Goal: Task Accomplishment & Management: Use online tool/utility

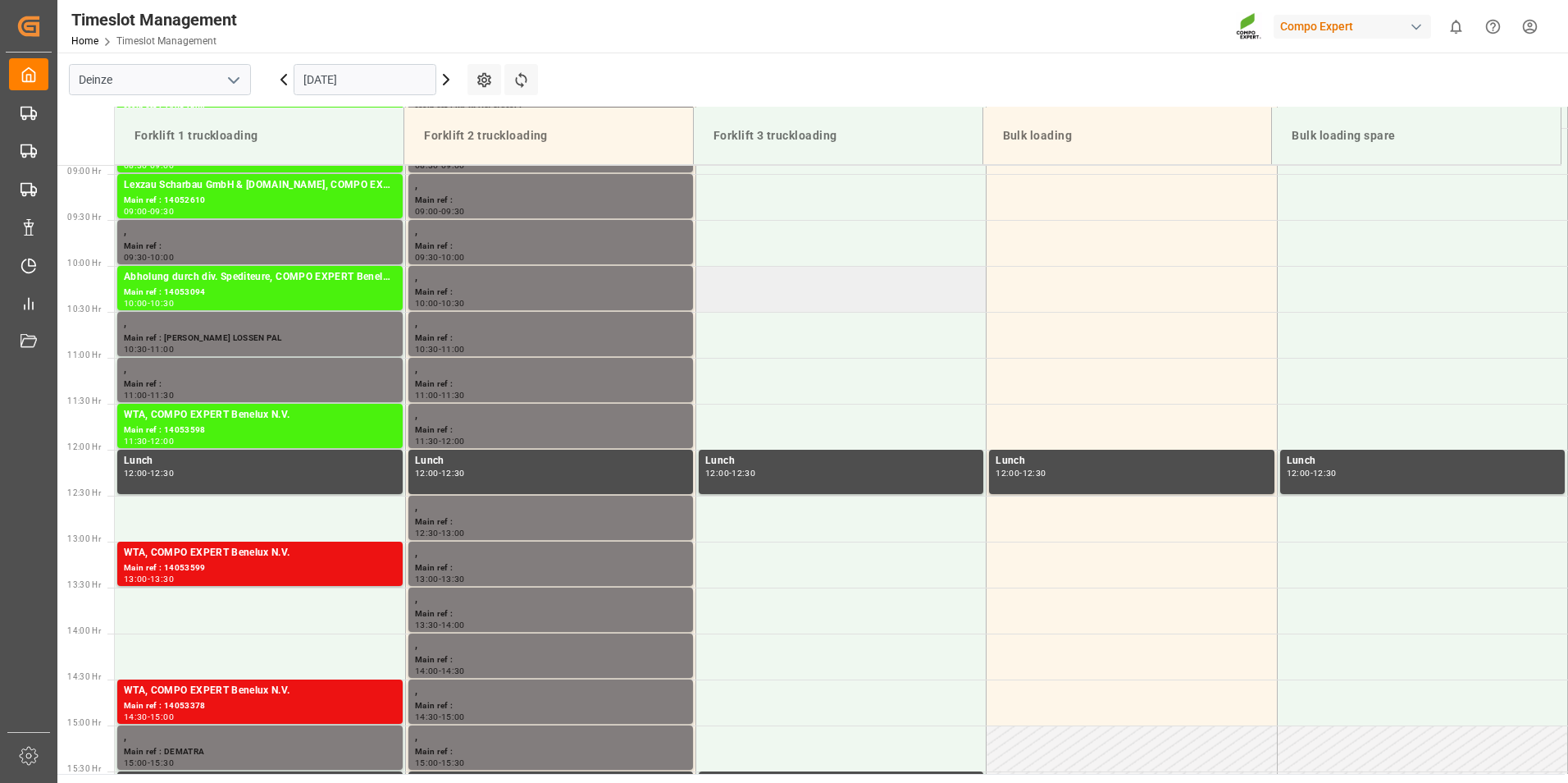
scroll to position [979, 0]
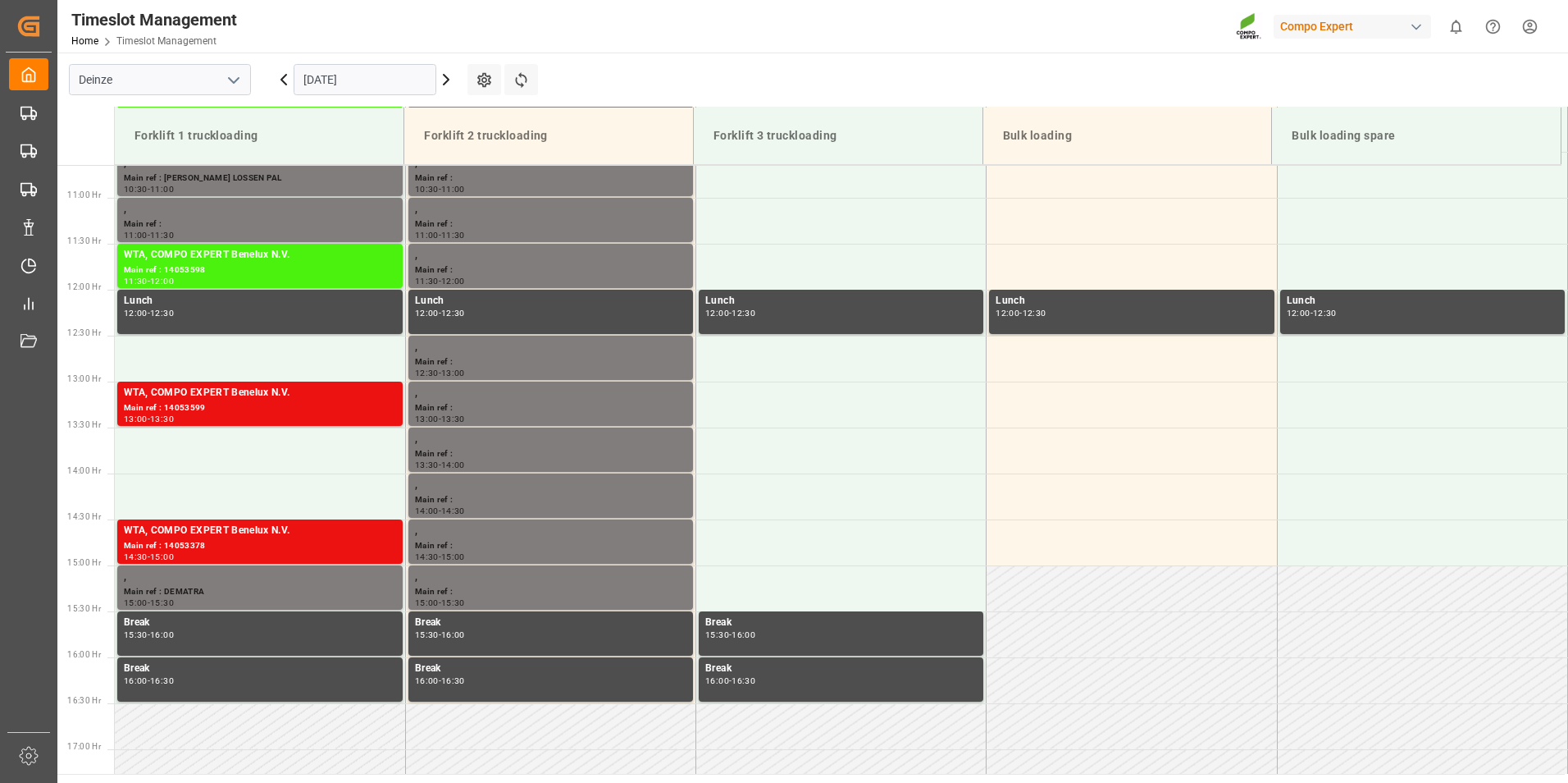
click at [398, 70] on input "[DATE]" at bounding box center [366, 79] width 143 height 31
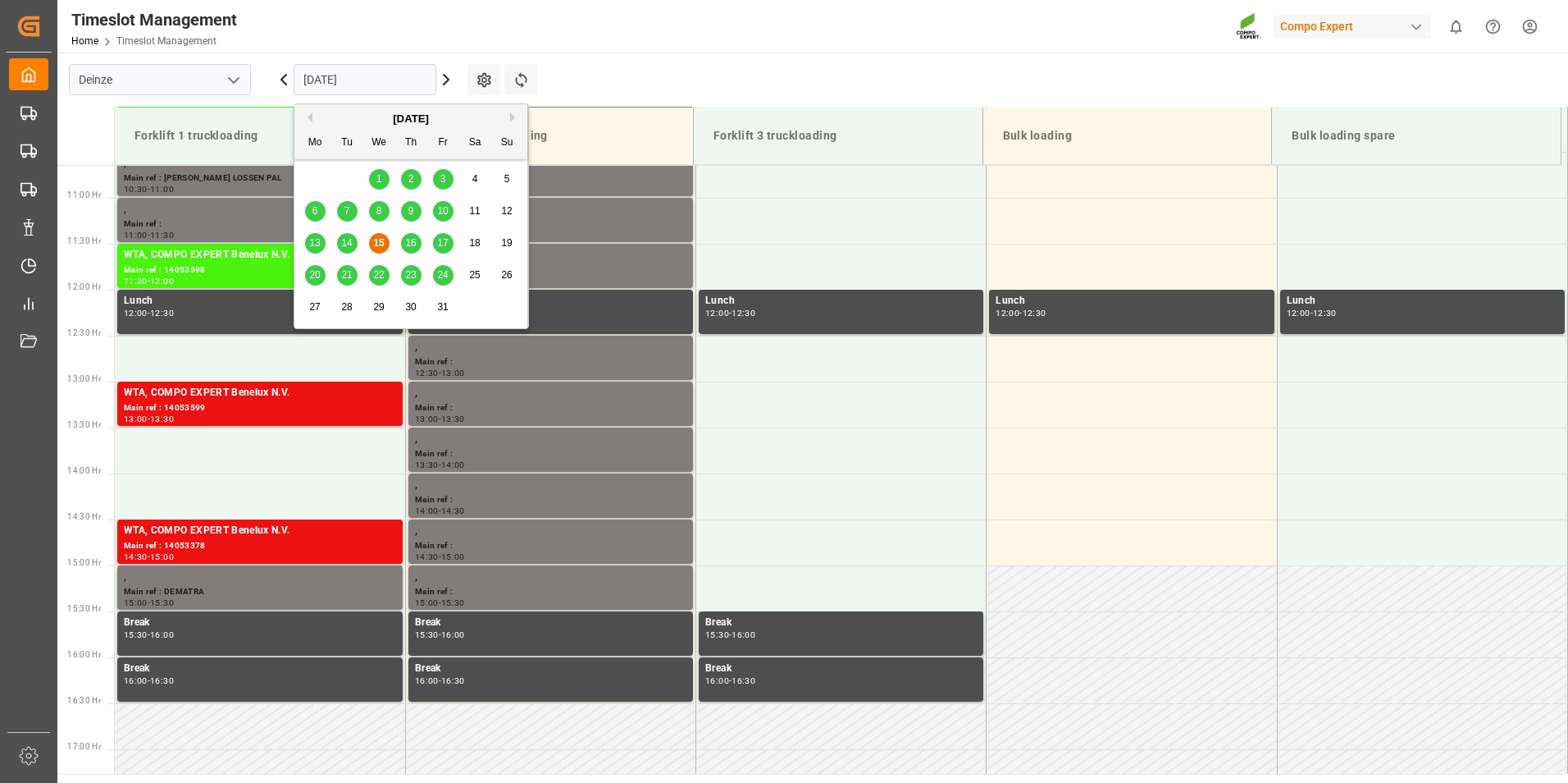
click at [411, 242] on span "16" at bounding box center [410, 243] width 11 height 12
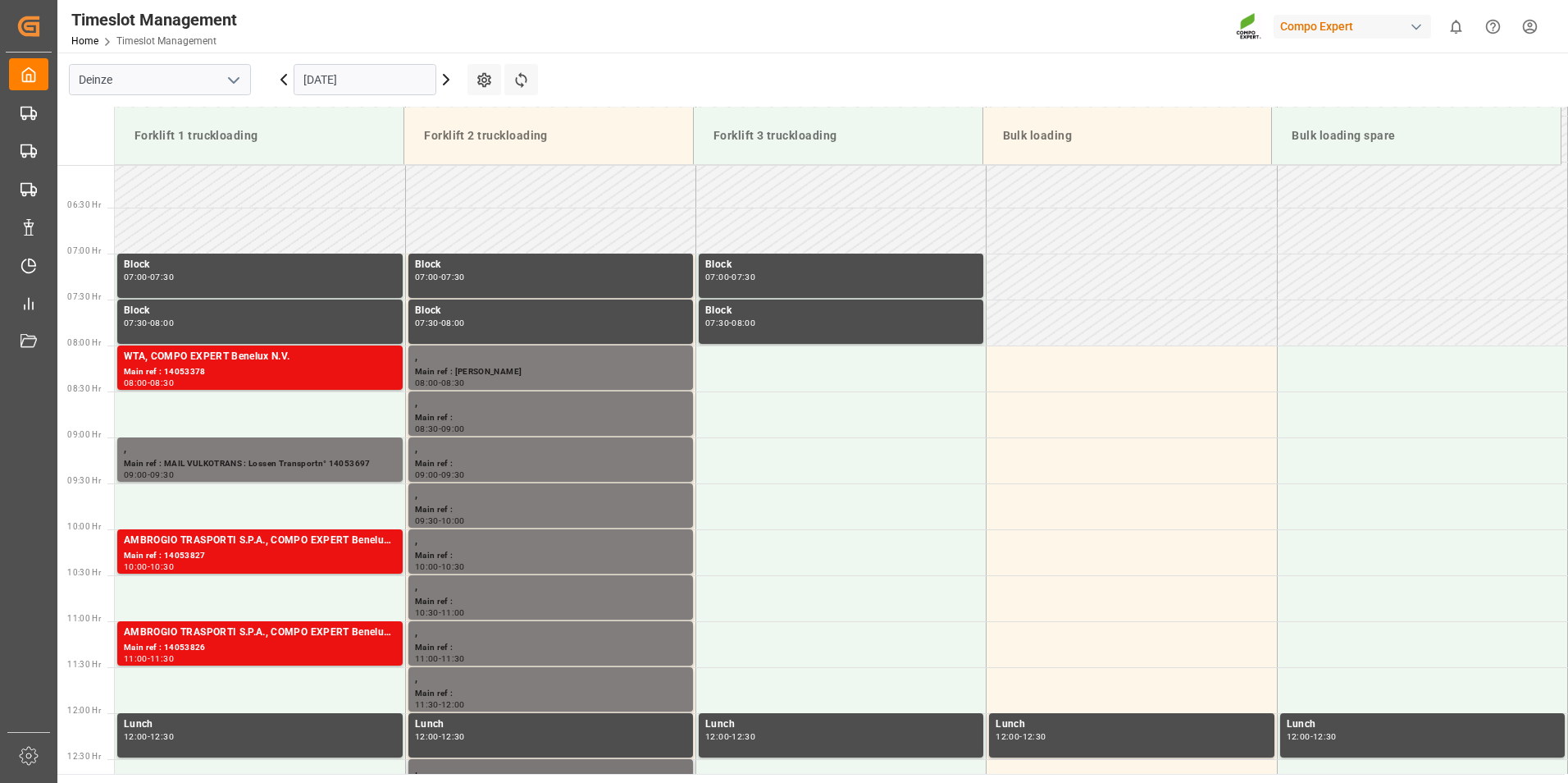
scroll to position [527, 0]
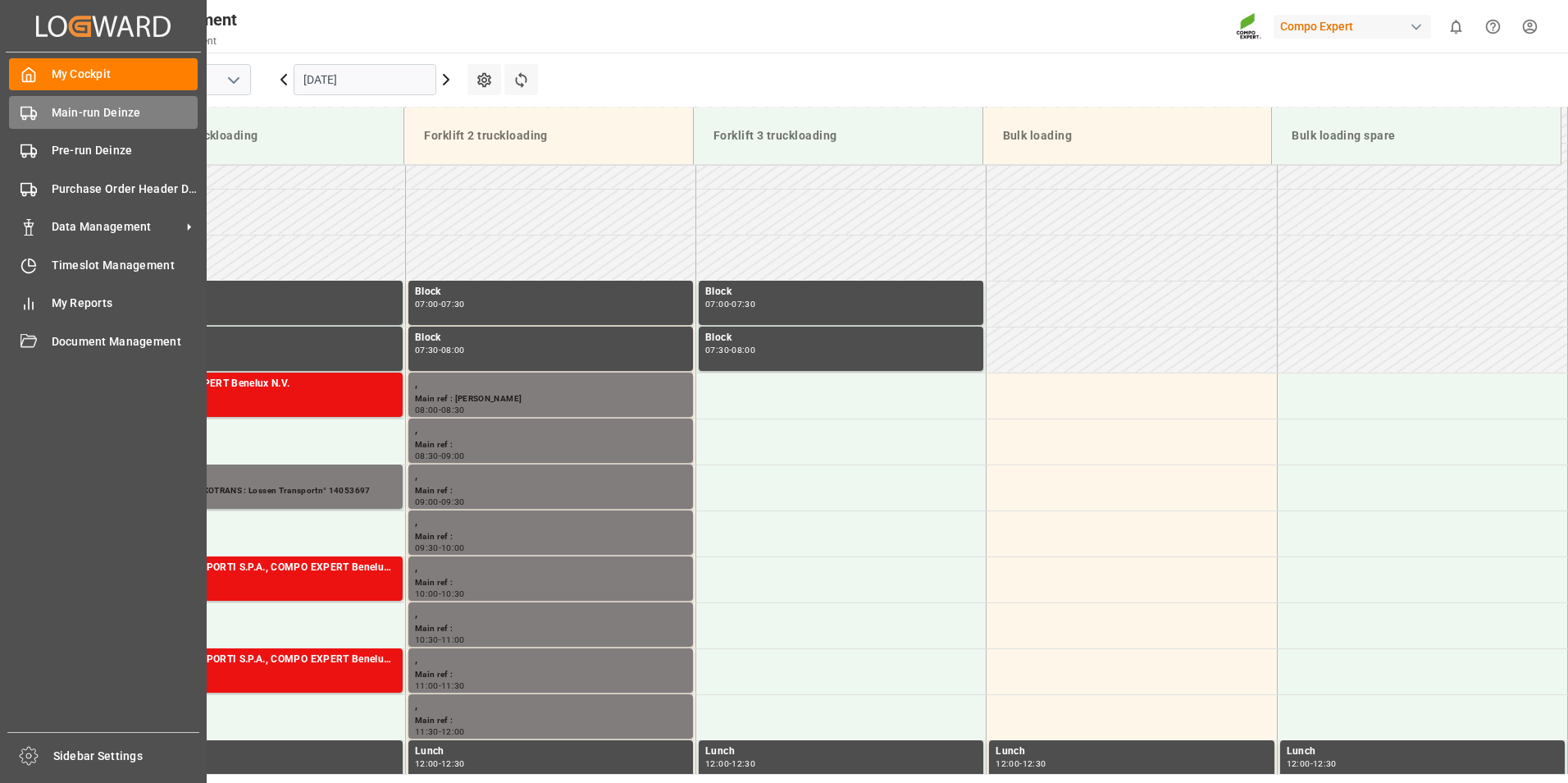
click at [29, 110] on icon at bounding box center [28, 113] width 16 height 16
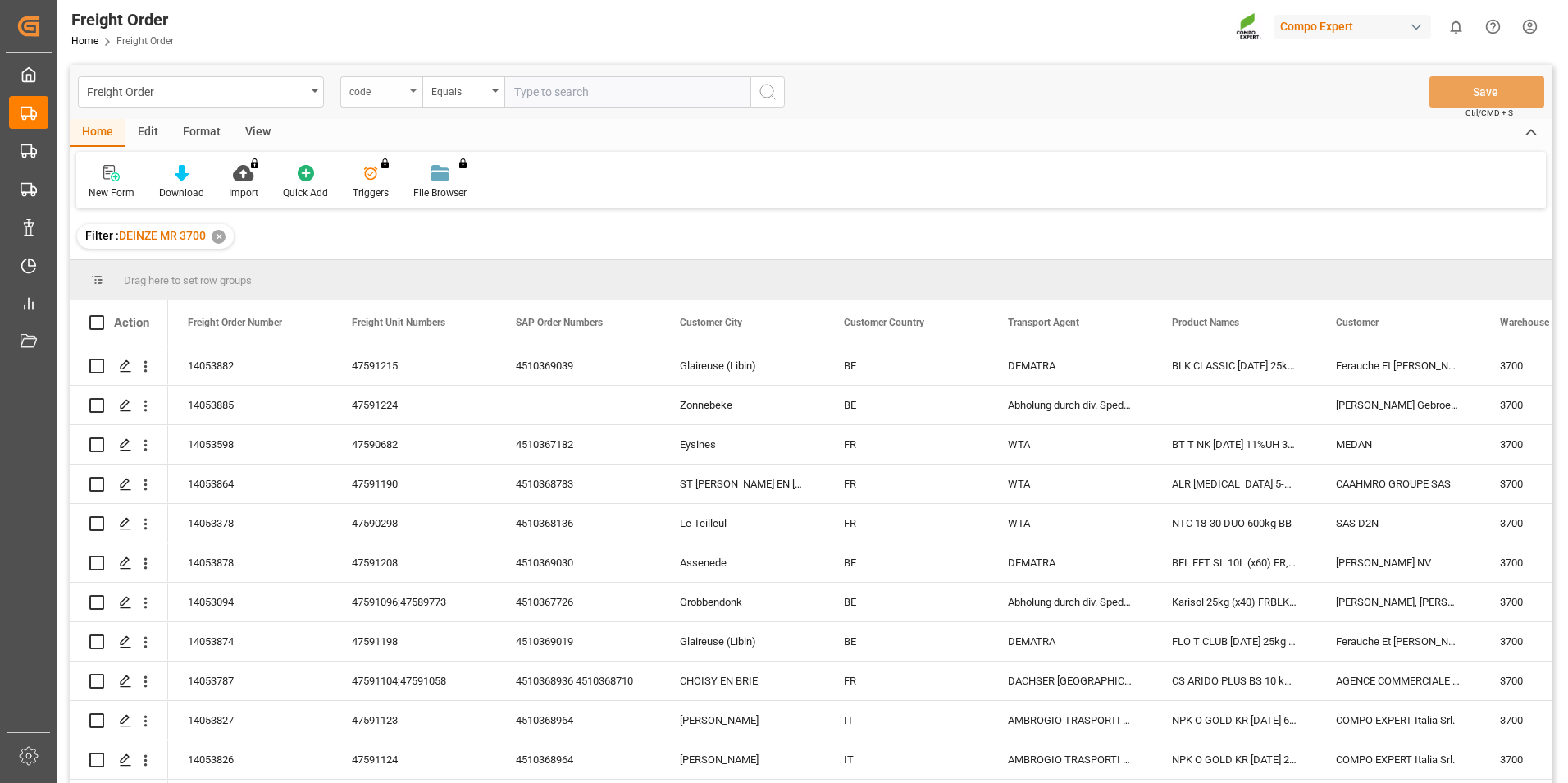
click at [411, 92] on icon "open menu" at bounding box center [413, 90] width 7 height 3
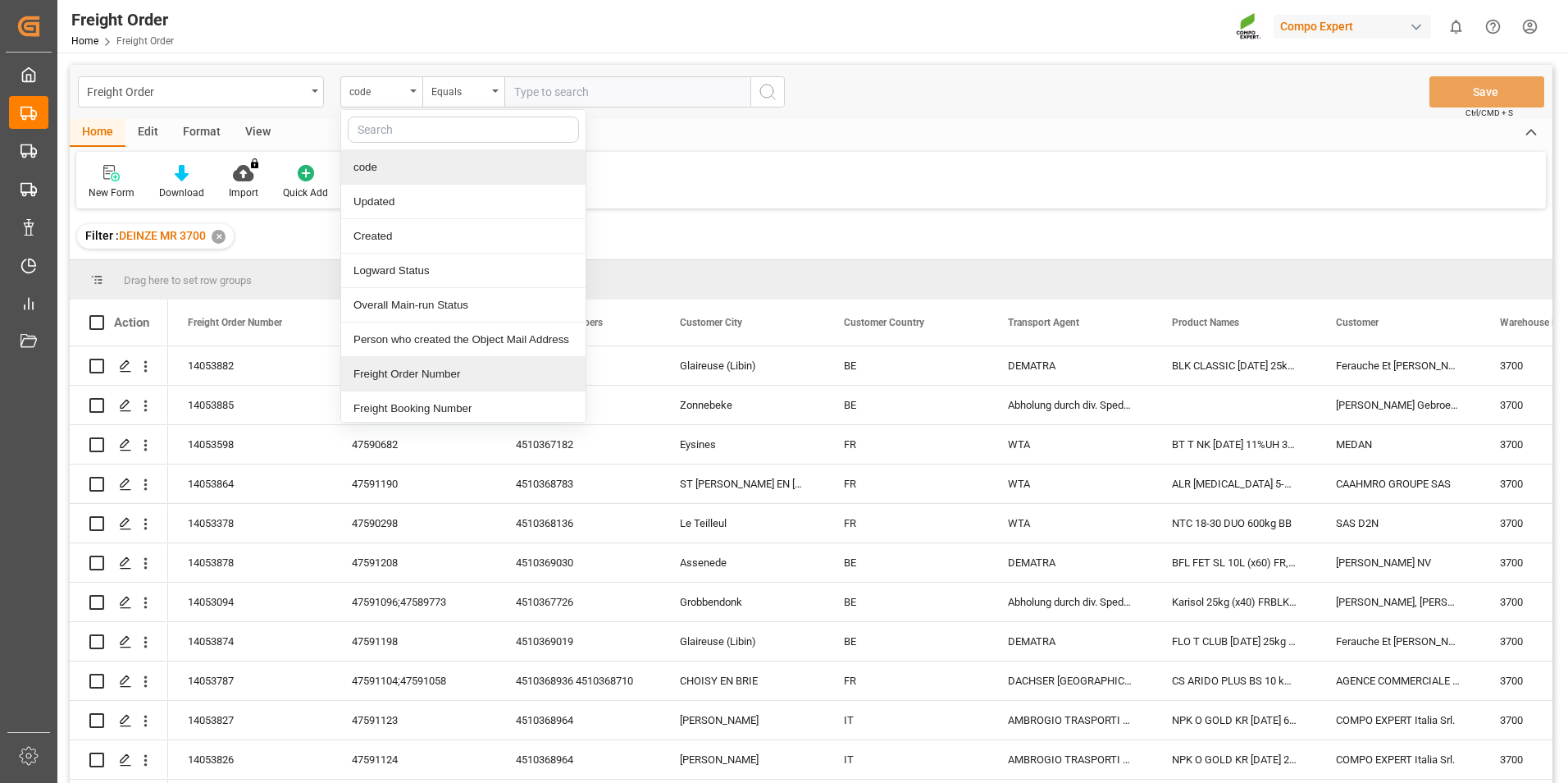
click at [399, 382] on div "Freight Order Number" at bounding box center [463, 375] width 245 height 35
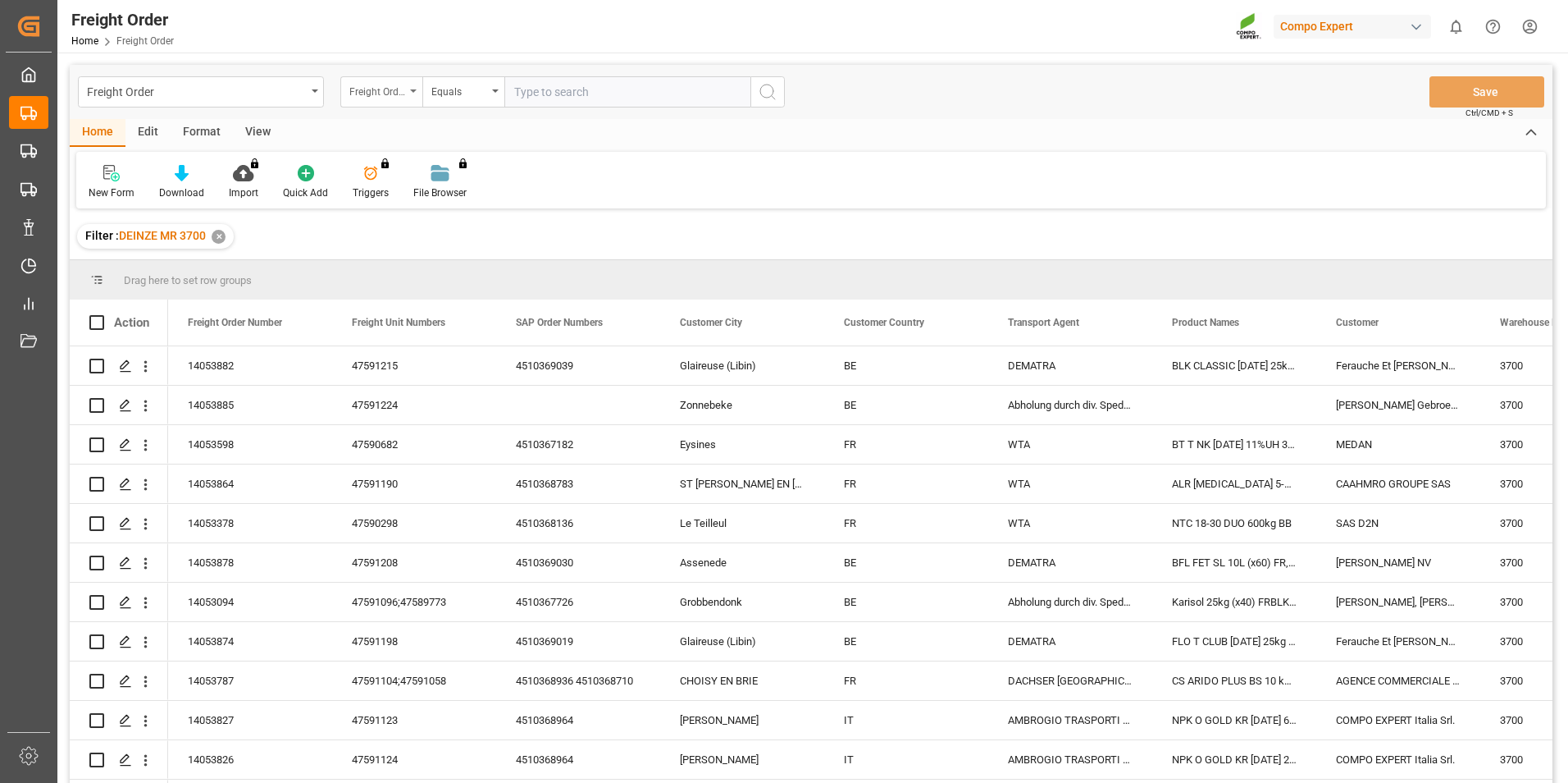
click at [412, 92] on icon "open menu" at bounding box center [413, 90] width 7 height 3
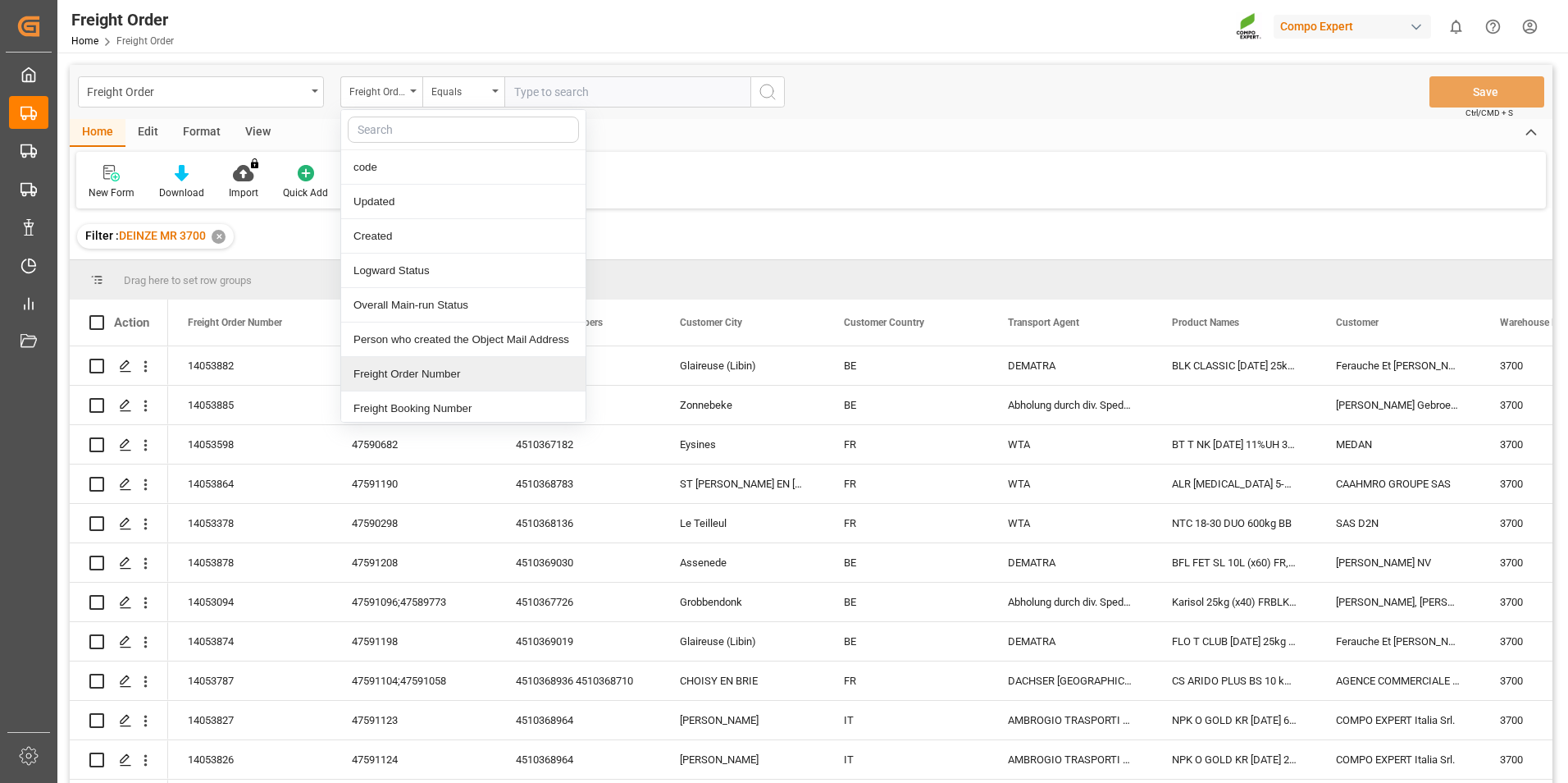
click at [420, 375] on div "Freight Order Number" at bounding box center [463, 375] width 245 height 35
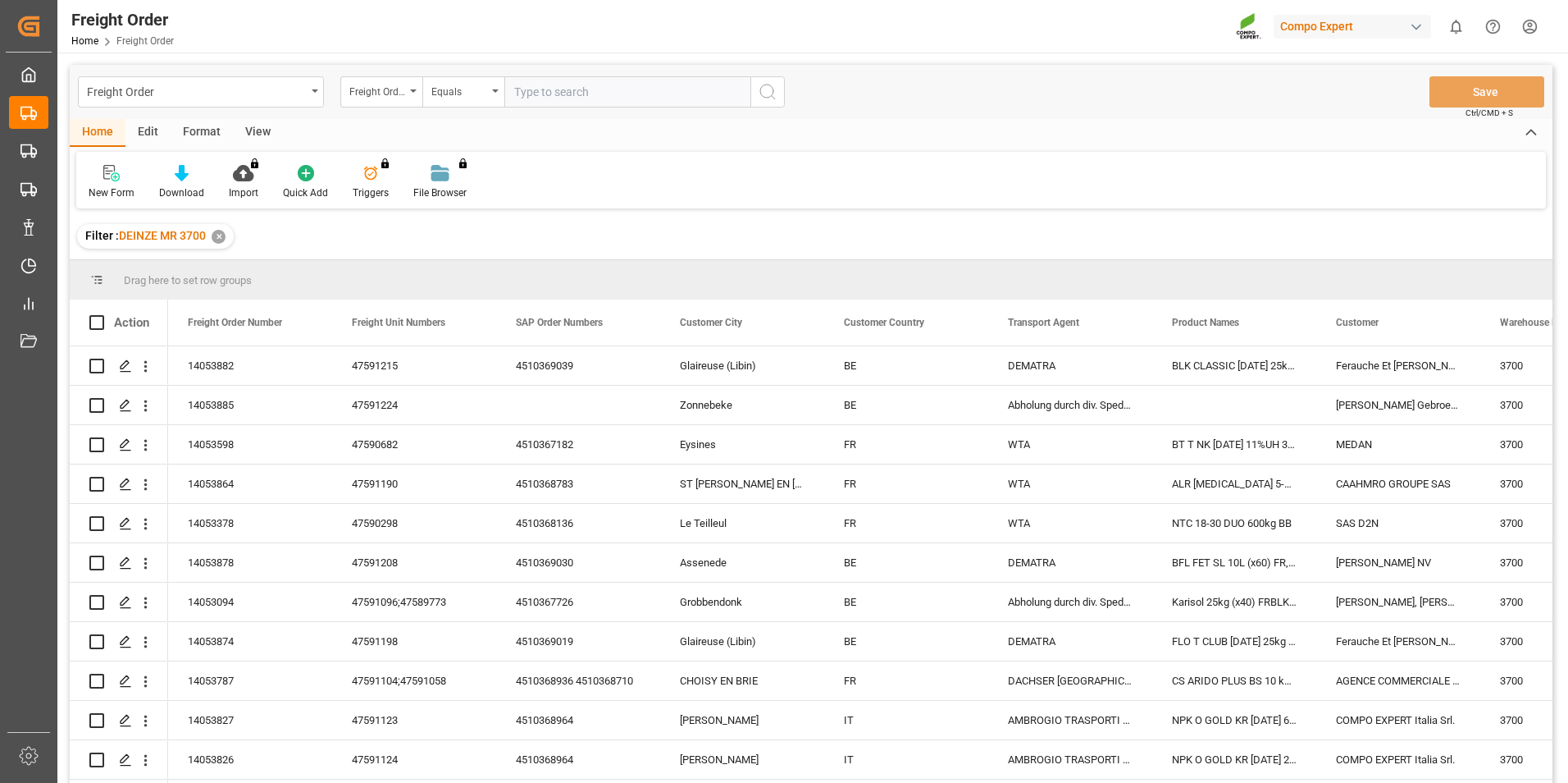
click at [524, 100] on input "text" at bounding box center [627, 92] width 246 height 31
type input "14053378"
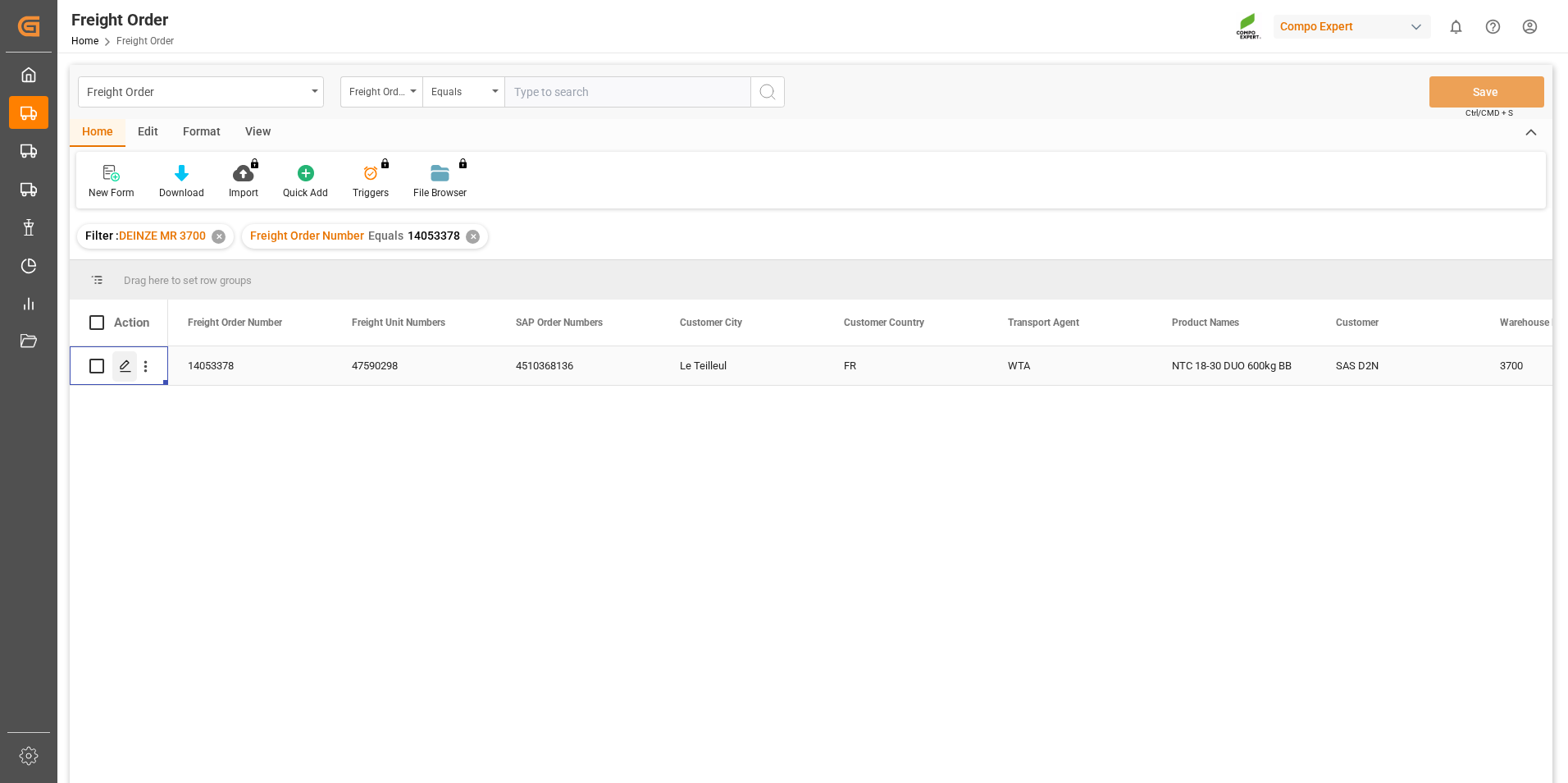
click at [127, 368] on icon "Press SPACE to select this row." at bounding box center [126, 366] width 14 height 14
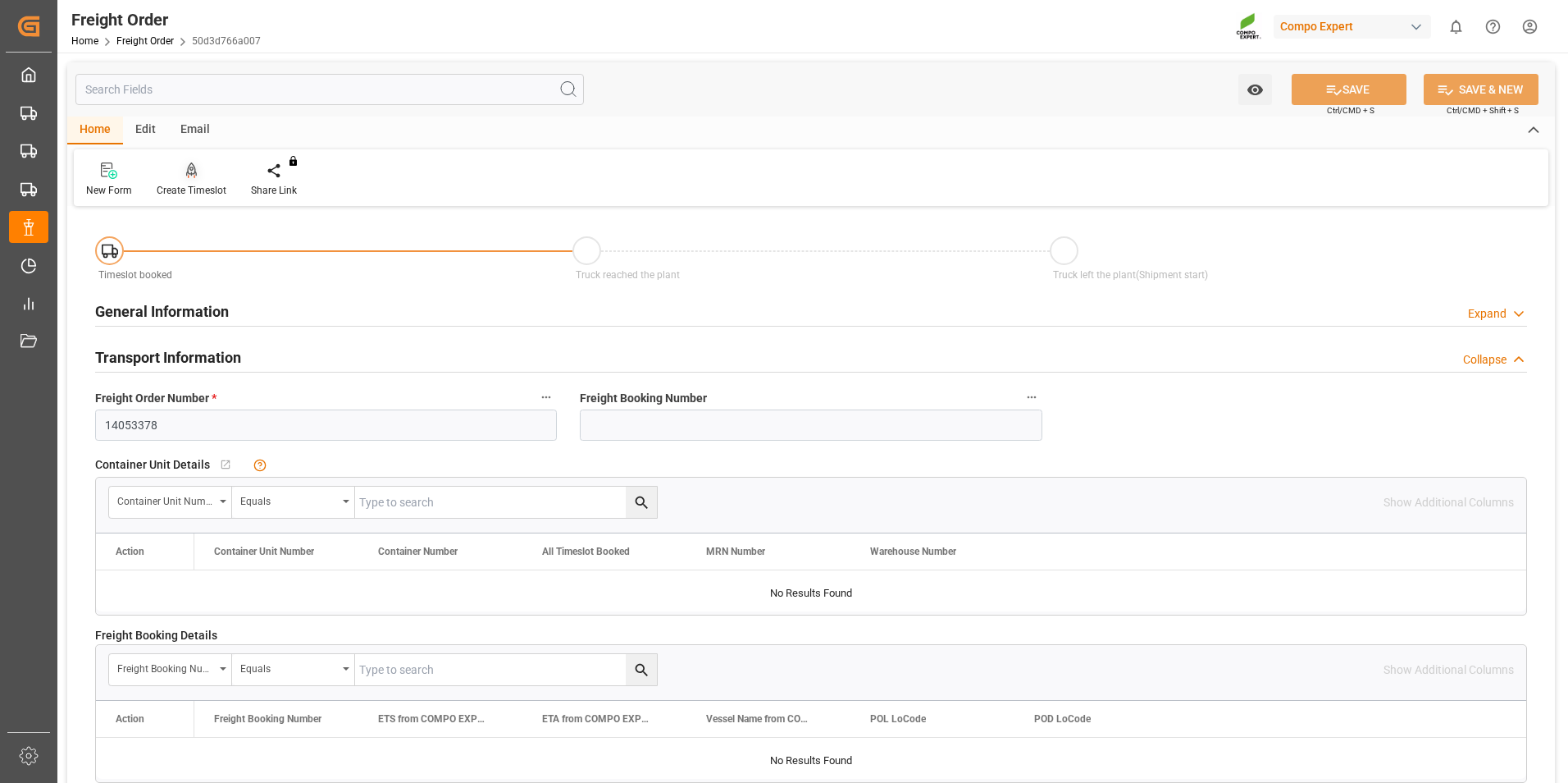
click at [192, 170] on icon at bounding box center [192, 169] width 12 height 14
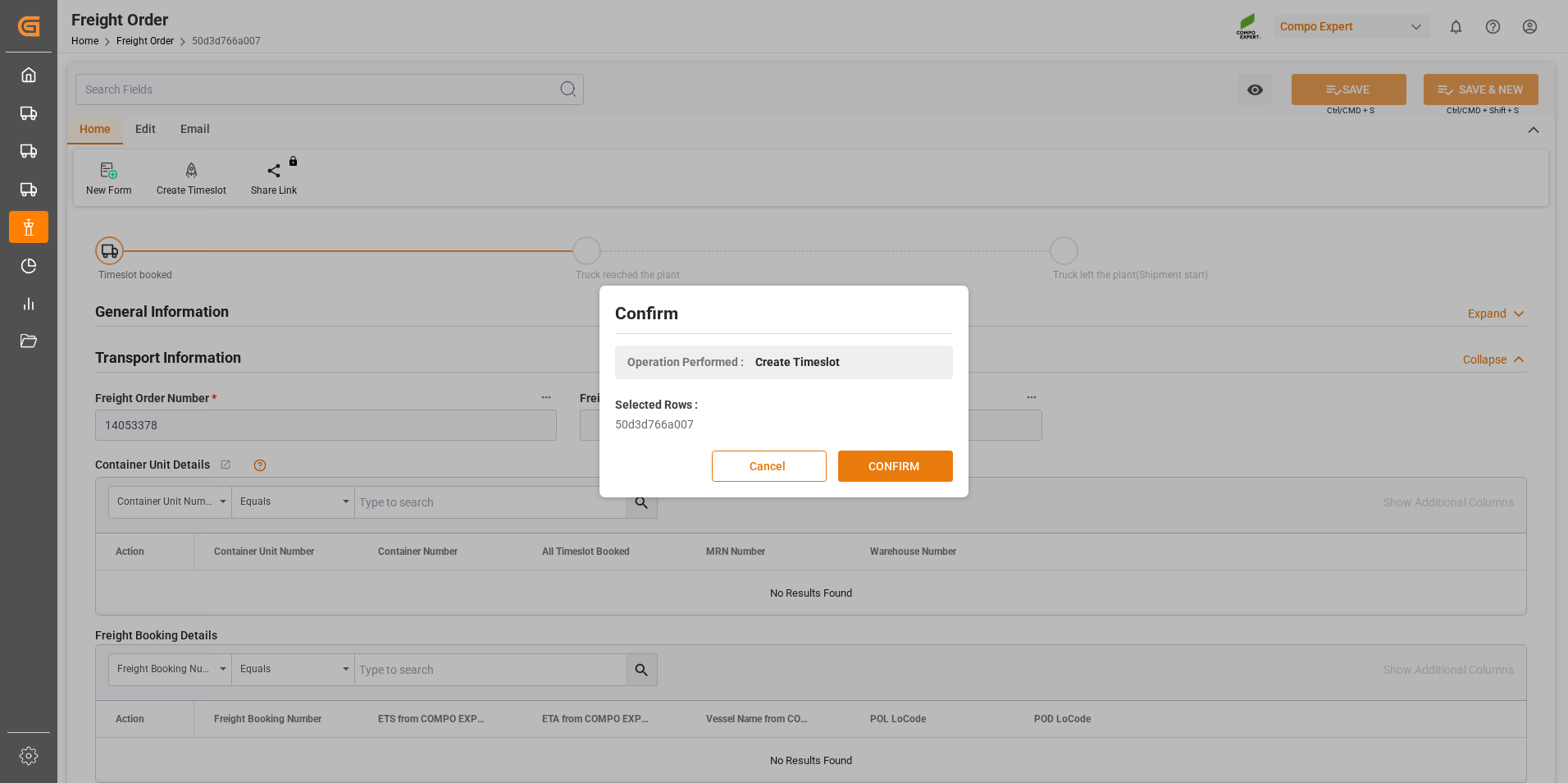
click at [873, 468] on button "CONFIRM" at bounding box center [896, 466] width 115 height 31
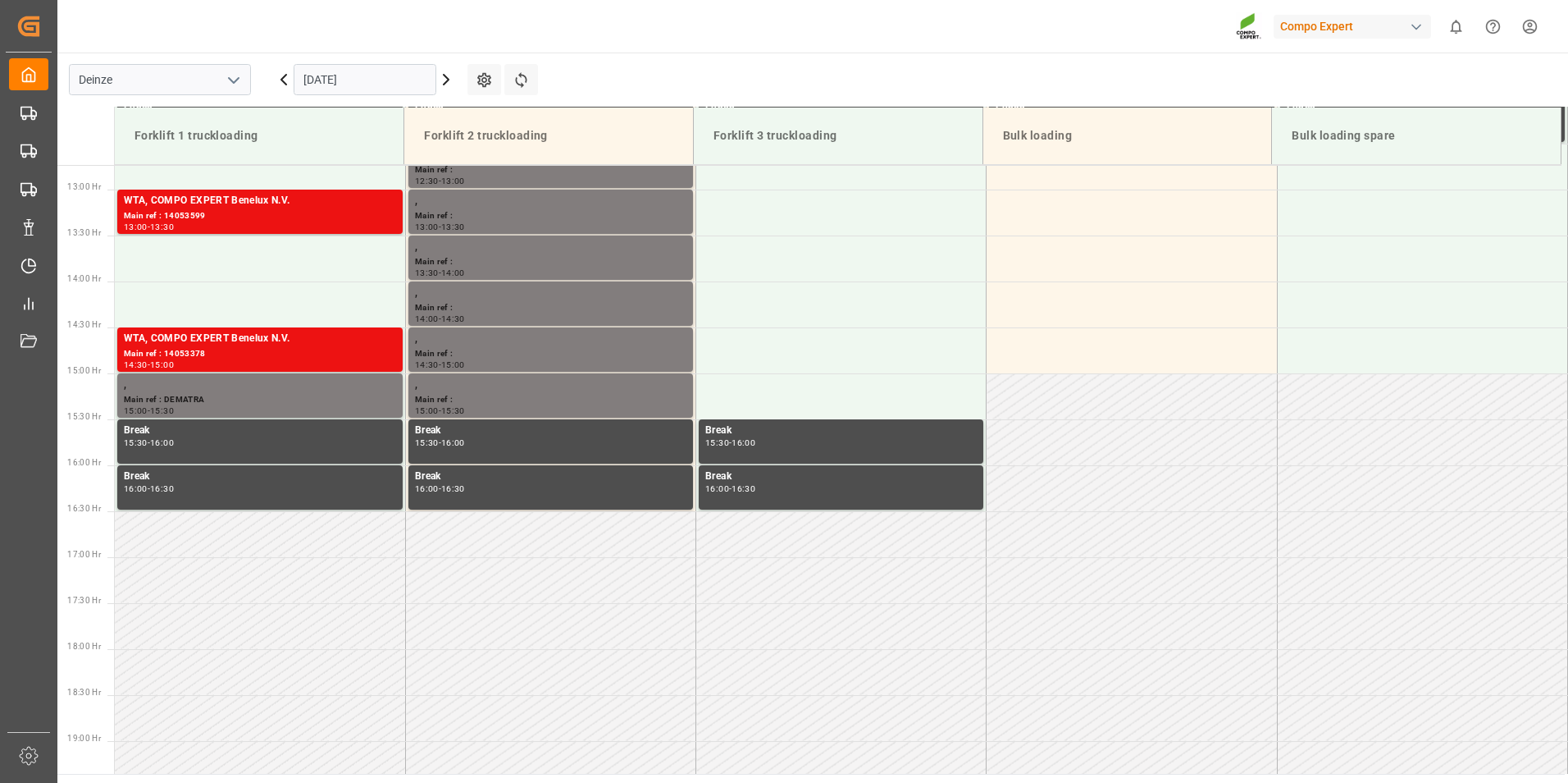
scroll to position [1184, 0]
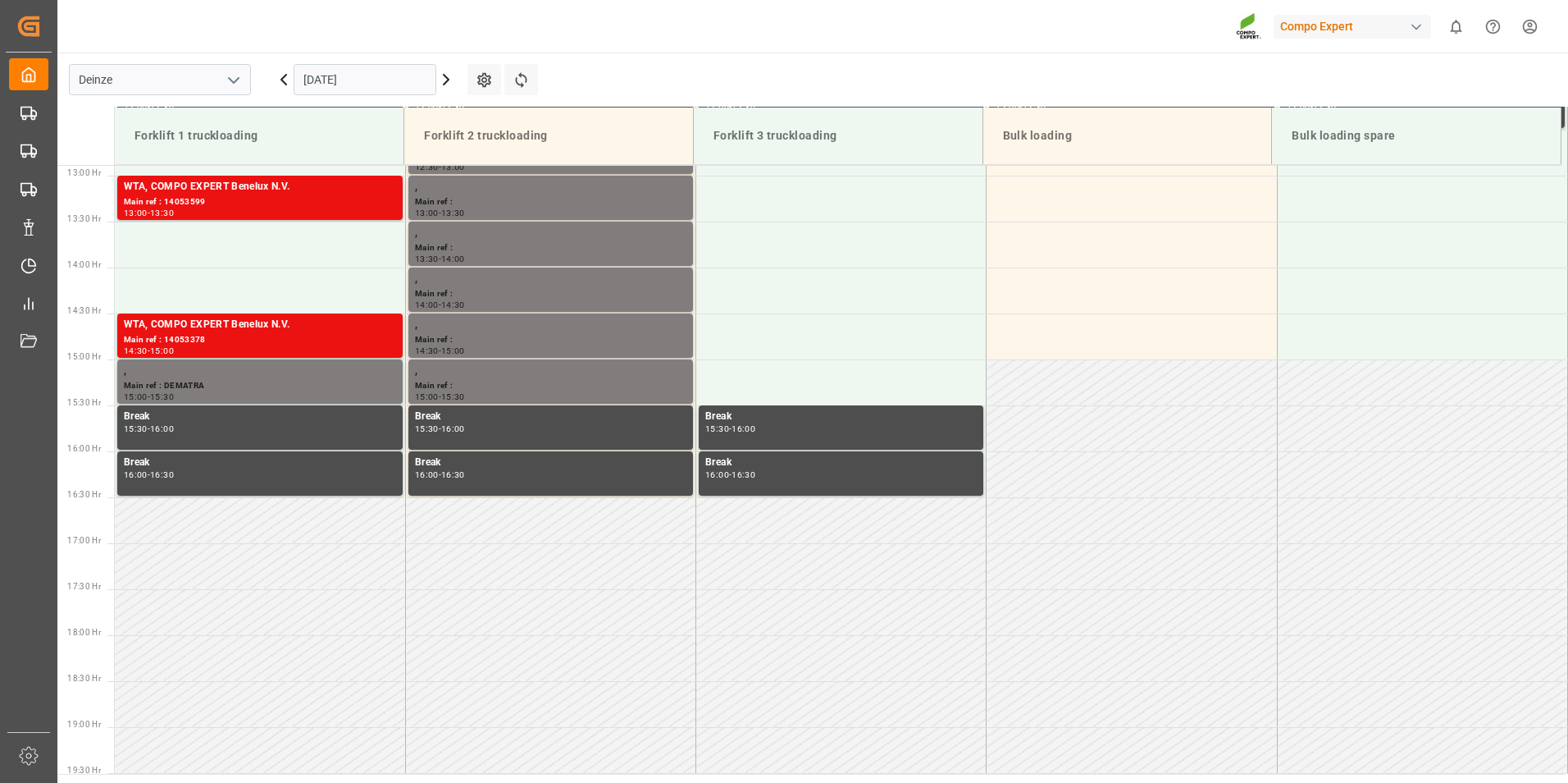
click at [399, 78] on input "[DATE]" at bounding box center [366, 79] width 143 height 31
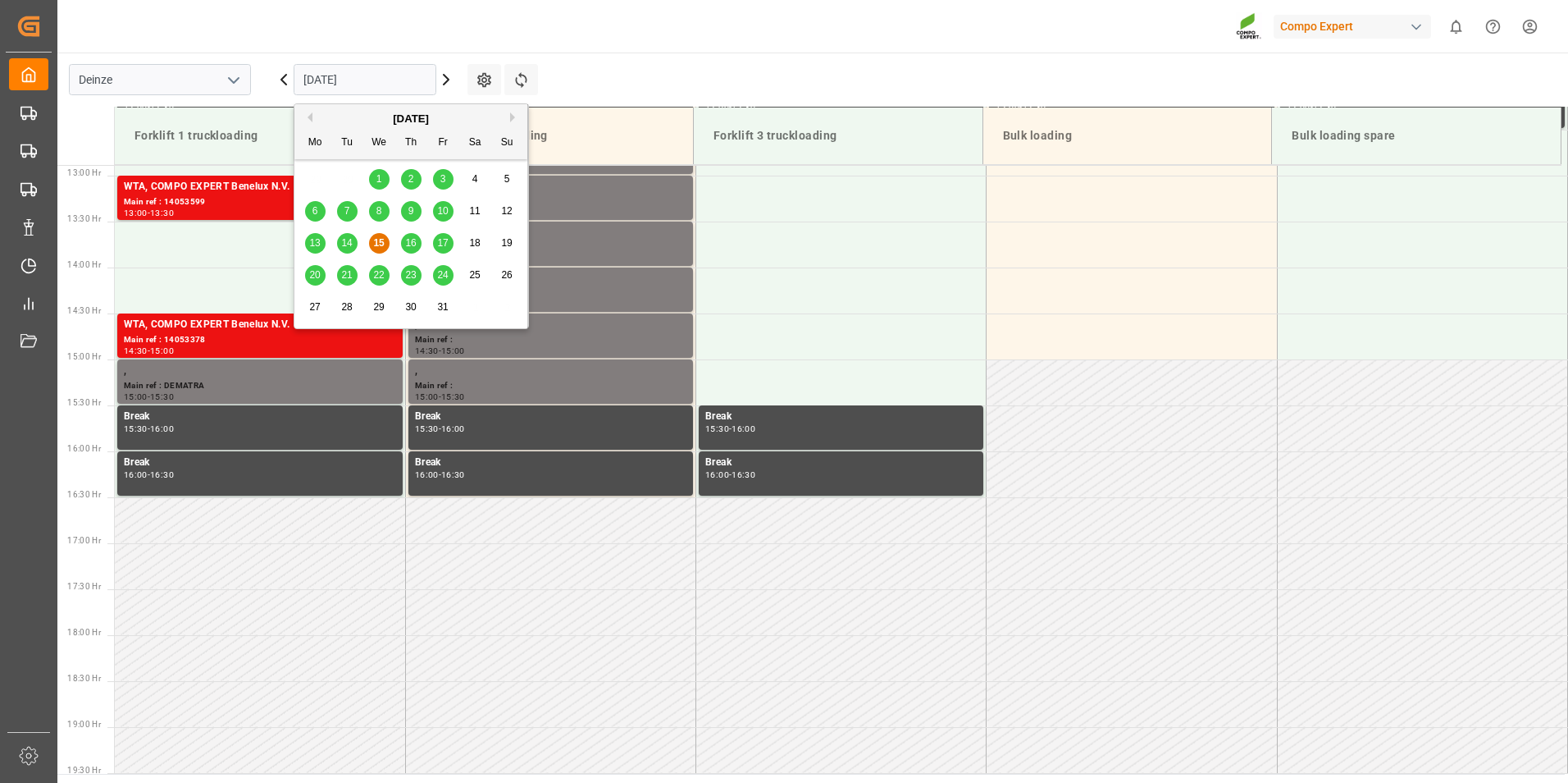
click at [414, 246] on span "16" at bounding box center [410, 243] width 11 height 12
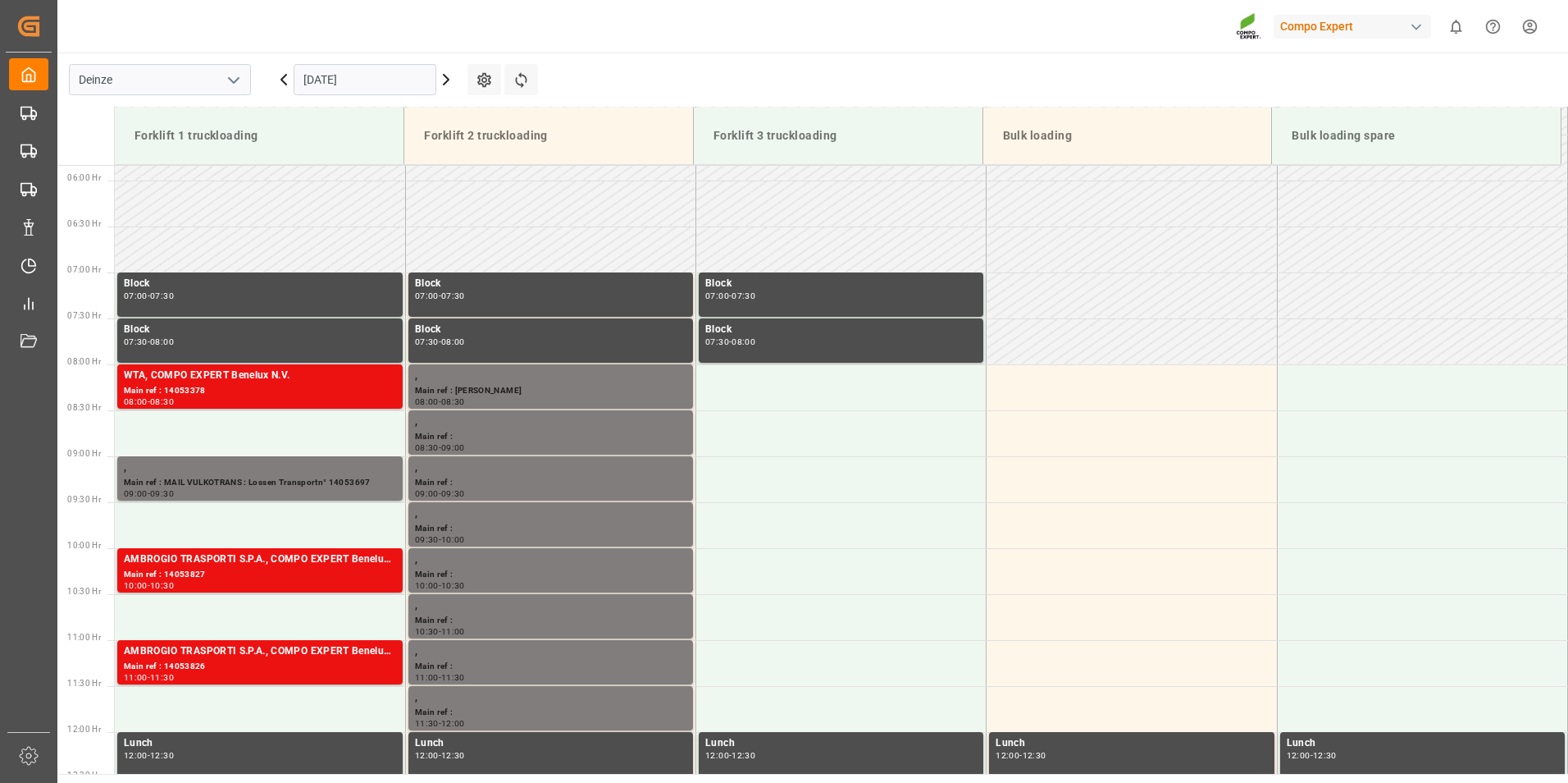
scroll to position [527, 0]
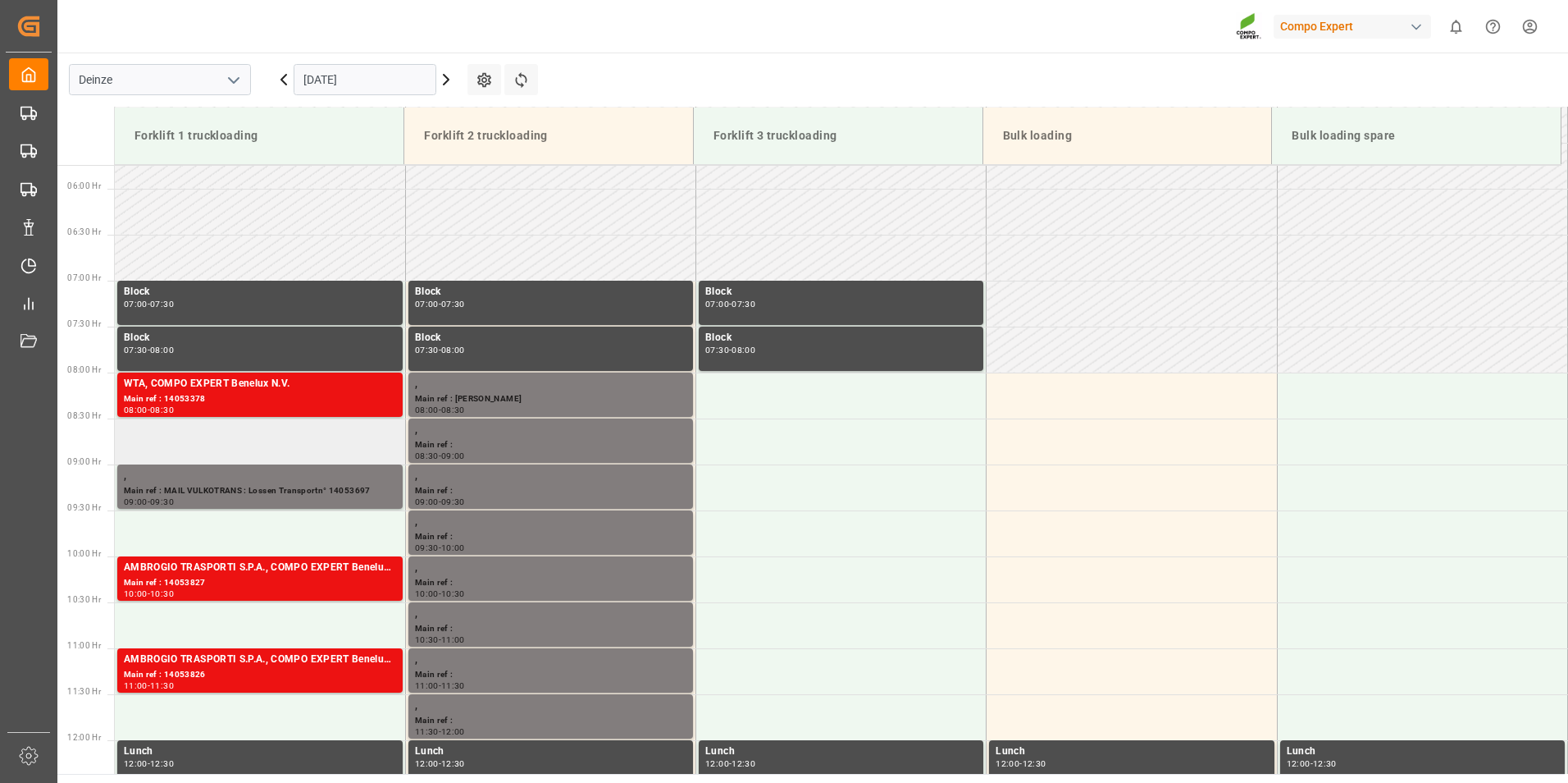
click at [160, 441] on td at bounding box center [260, 440] width 290 height 45
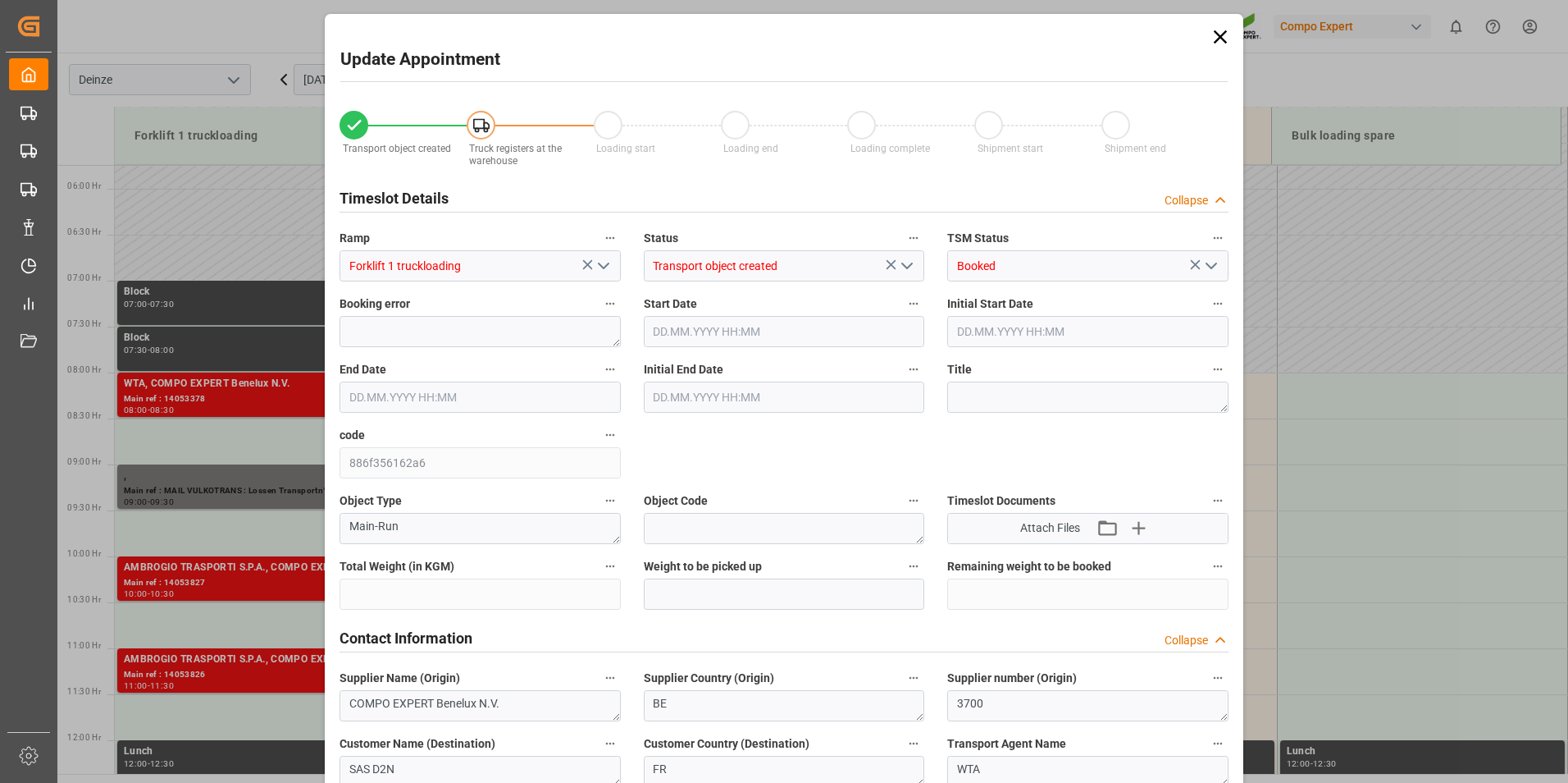
type input "25410"
type input "-50820"
type input "42"
type input "[DATE] 08:30"
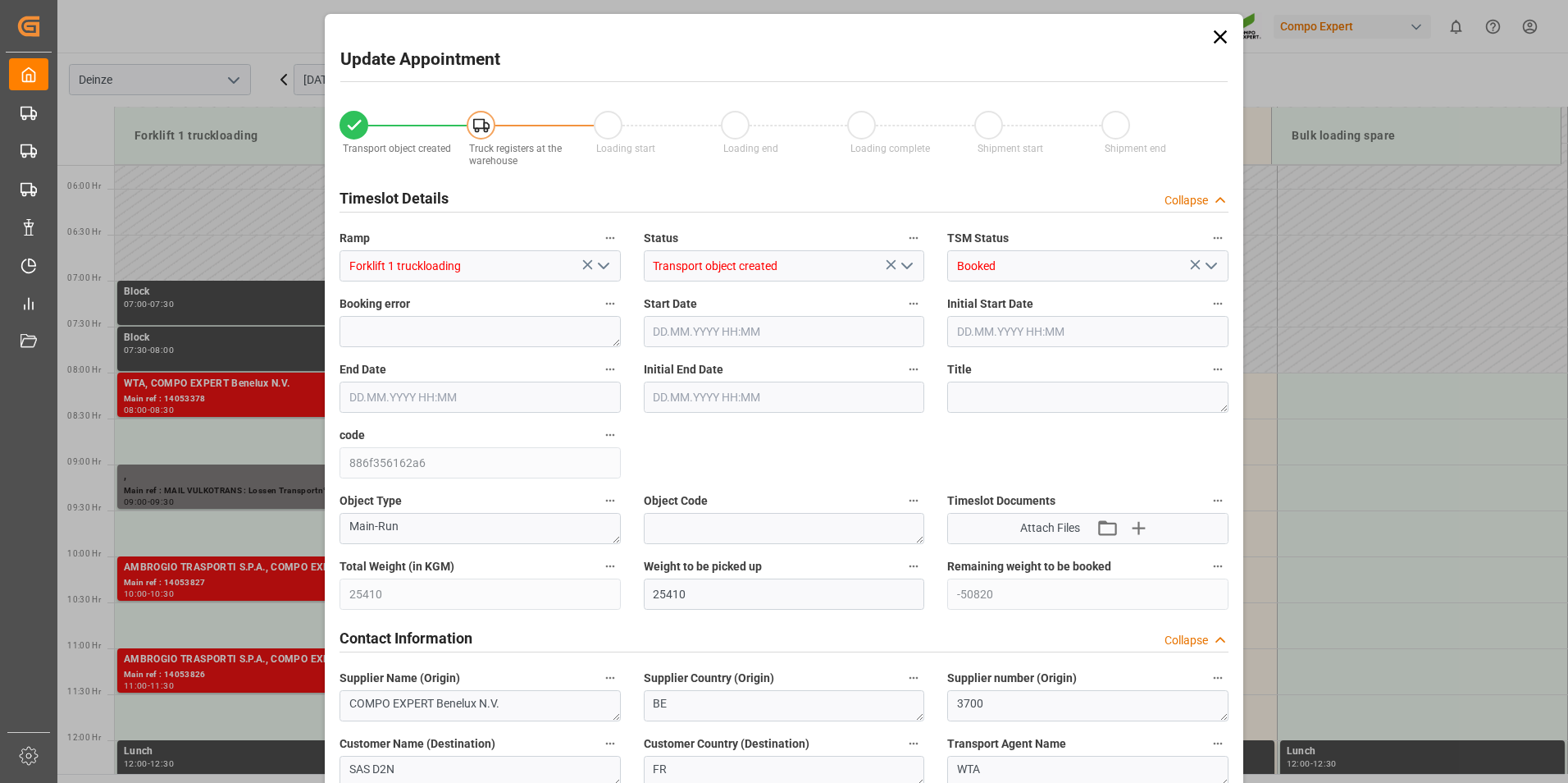
type input "[DATE] 09:00"
type input "[DATE] 09:30"
type input "[DATE] 12:14"
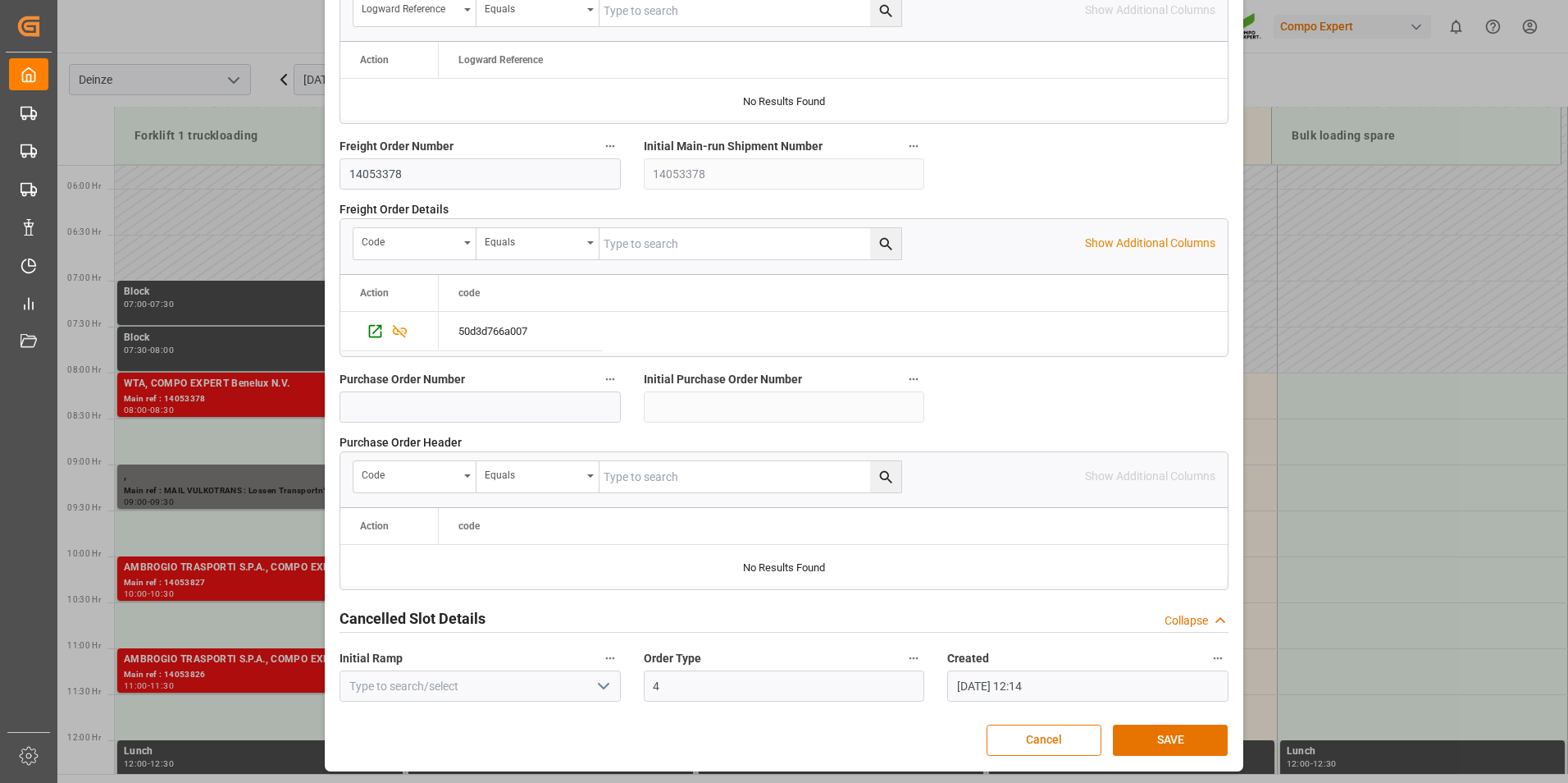
scroll to position [1494, 0]
click at [1186, 734] on button "SAVE" at bounding box center [1170, 739] width 115 height 31
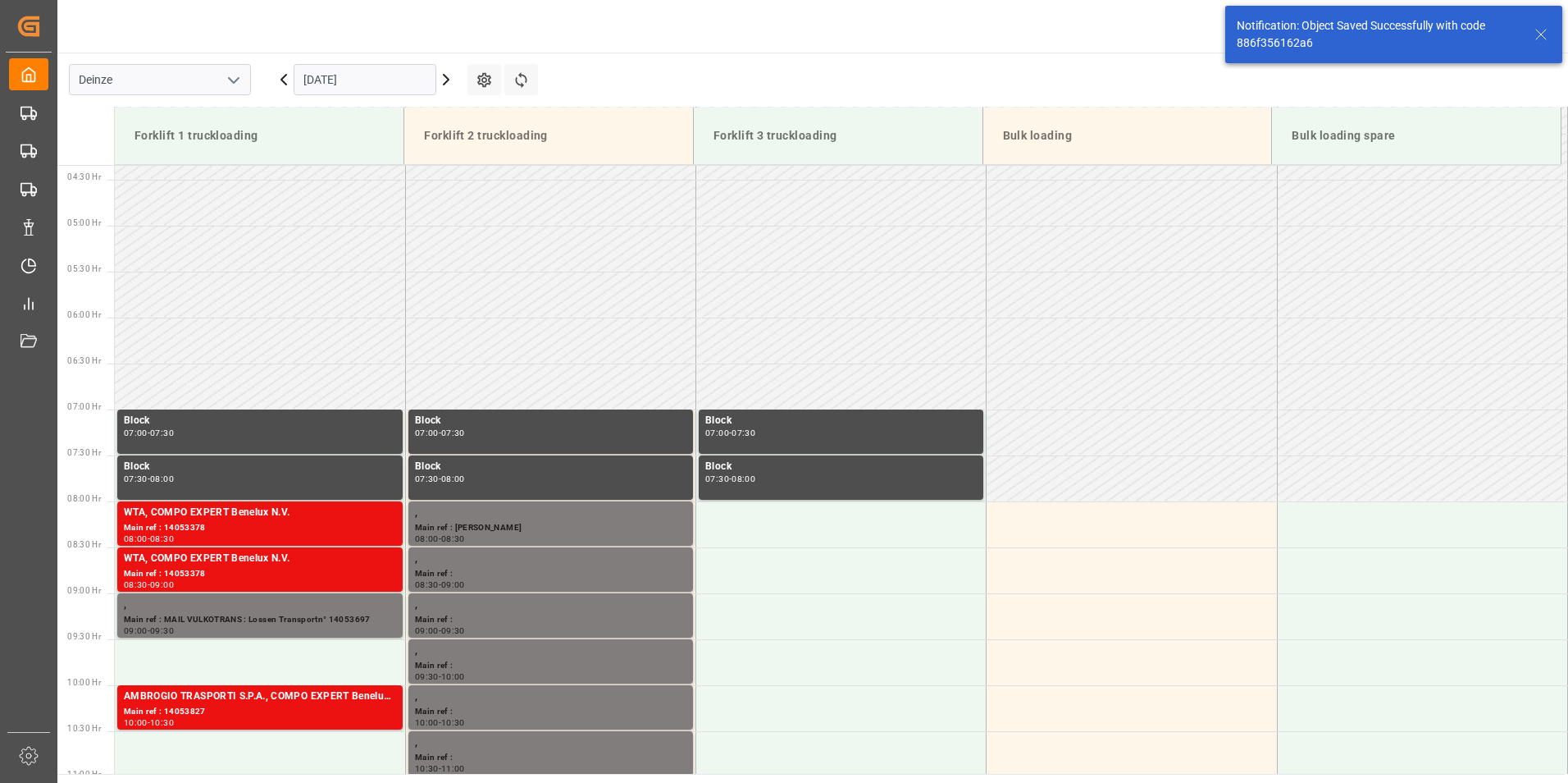
scroll to position [633, 0]
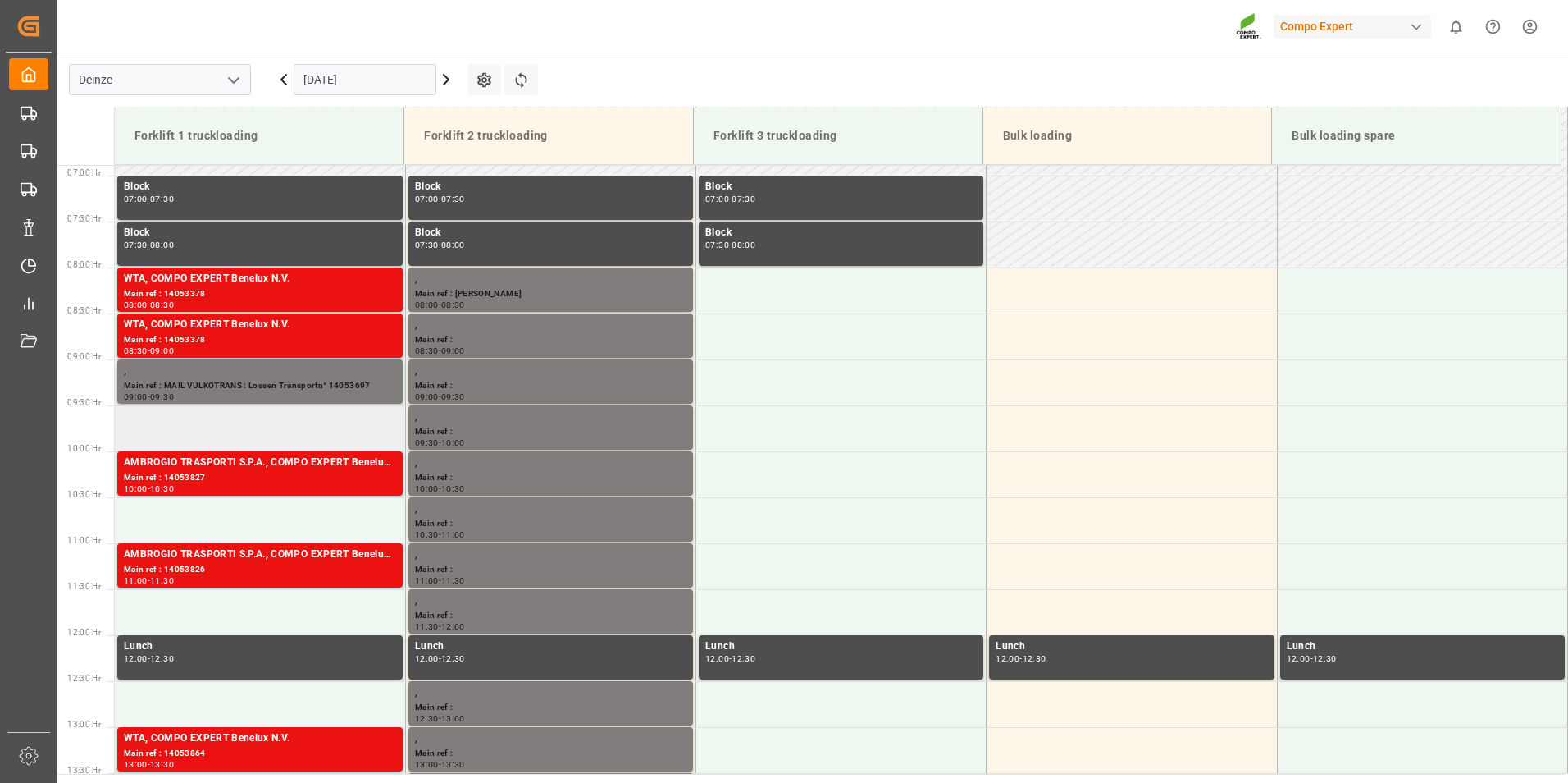
click at [186, 431] on td at bounding box center [260, 428] width 290 height 45
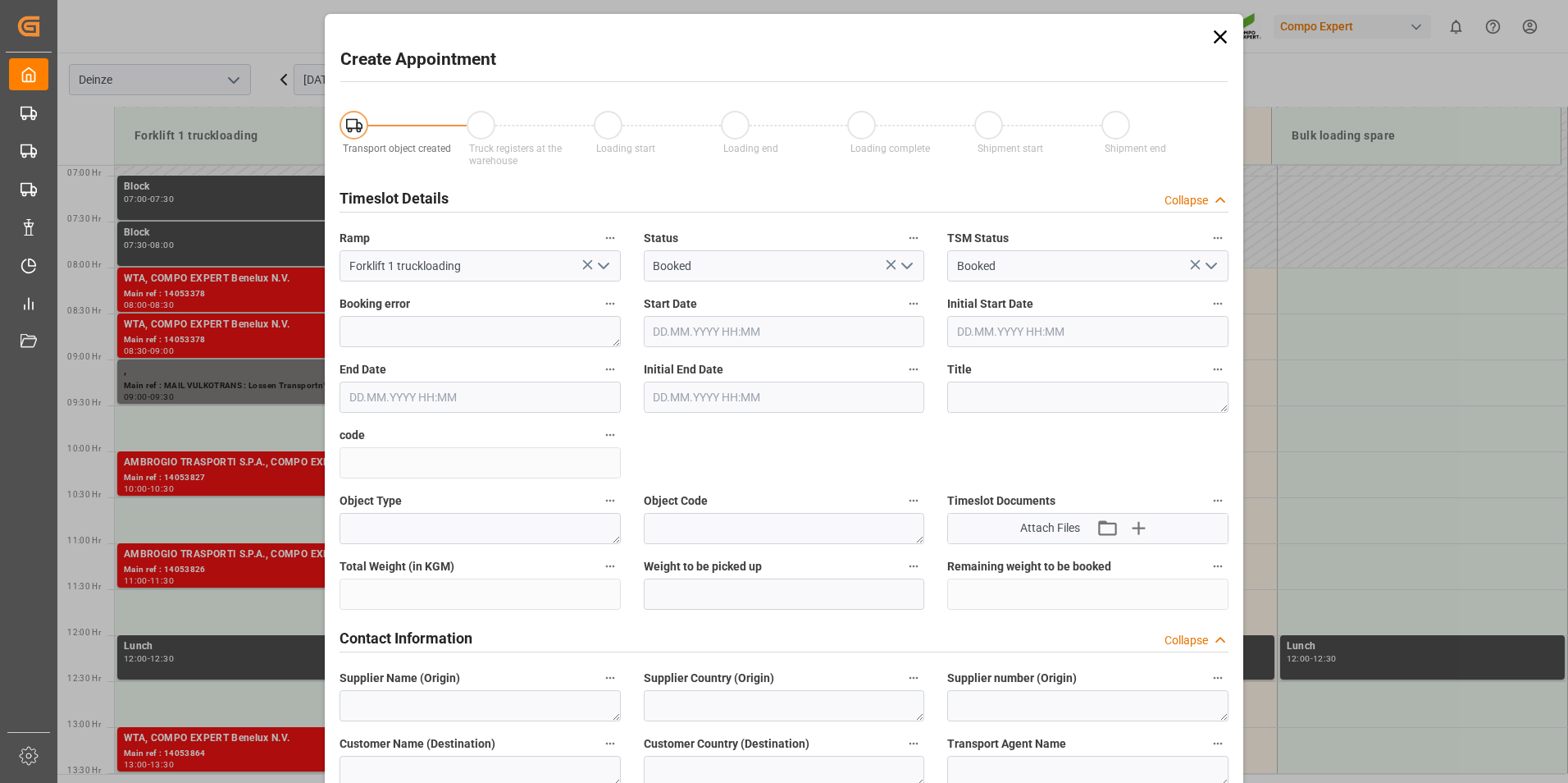
type input "[DATE] 09:30"
type input "[DATE] 10:00"
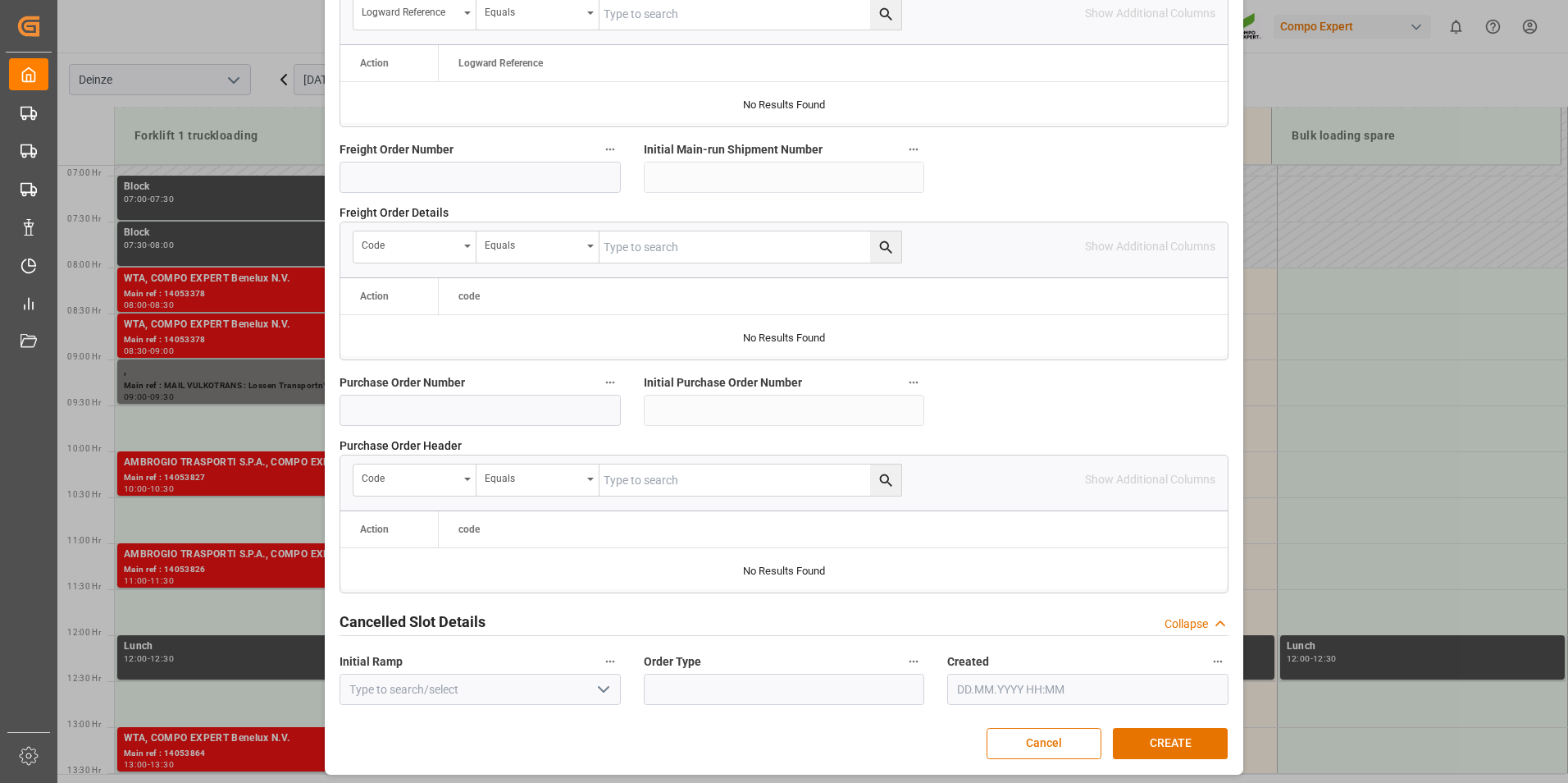
scroll to position [1494, 0]
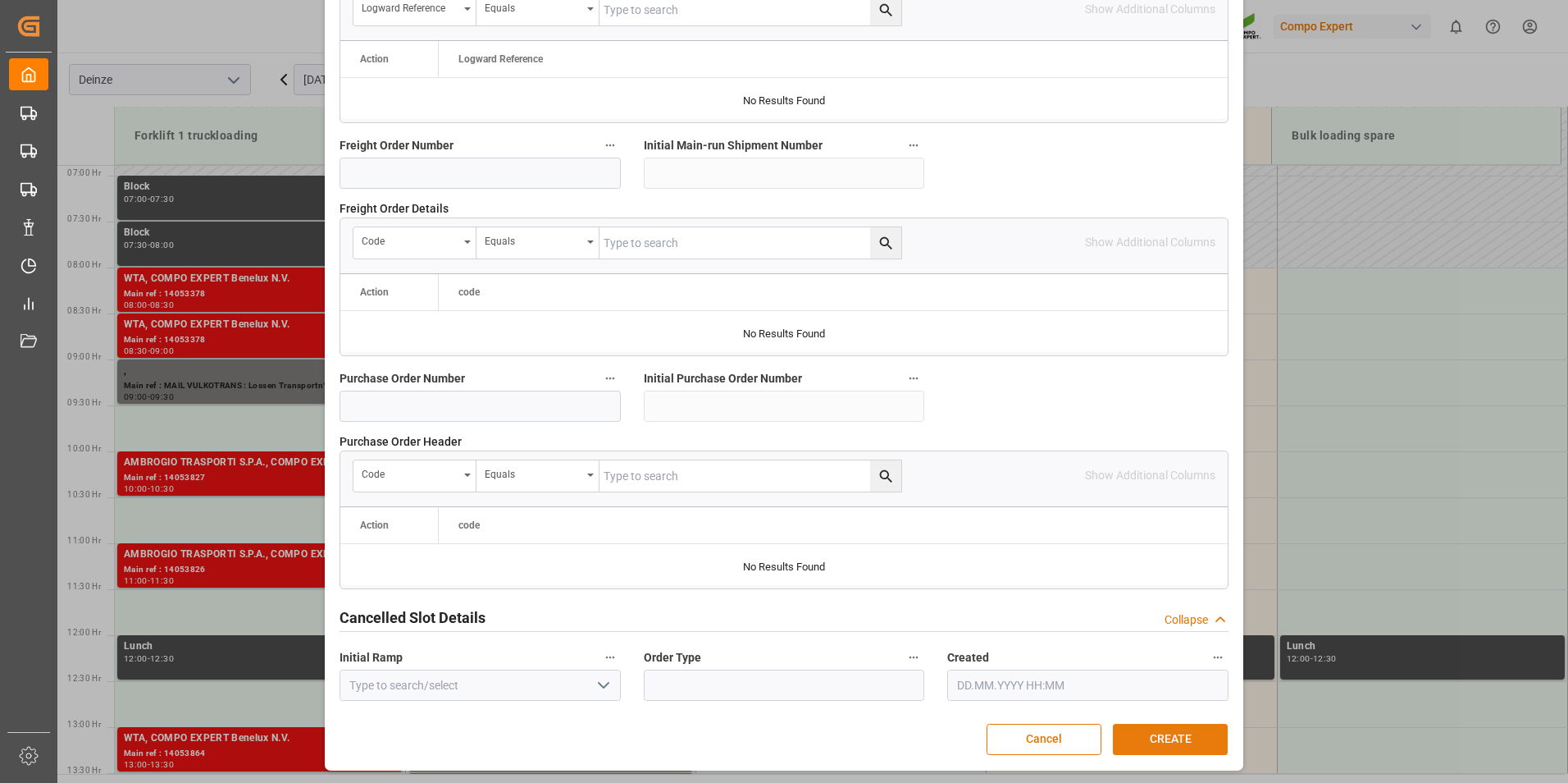
click at [1158, 739] on button "CREATE" at bounding box center [1170, 739] width 115 height 31
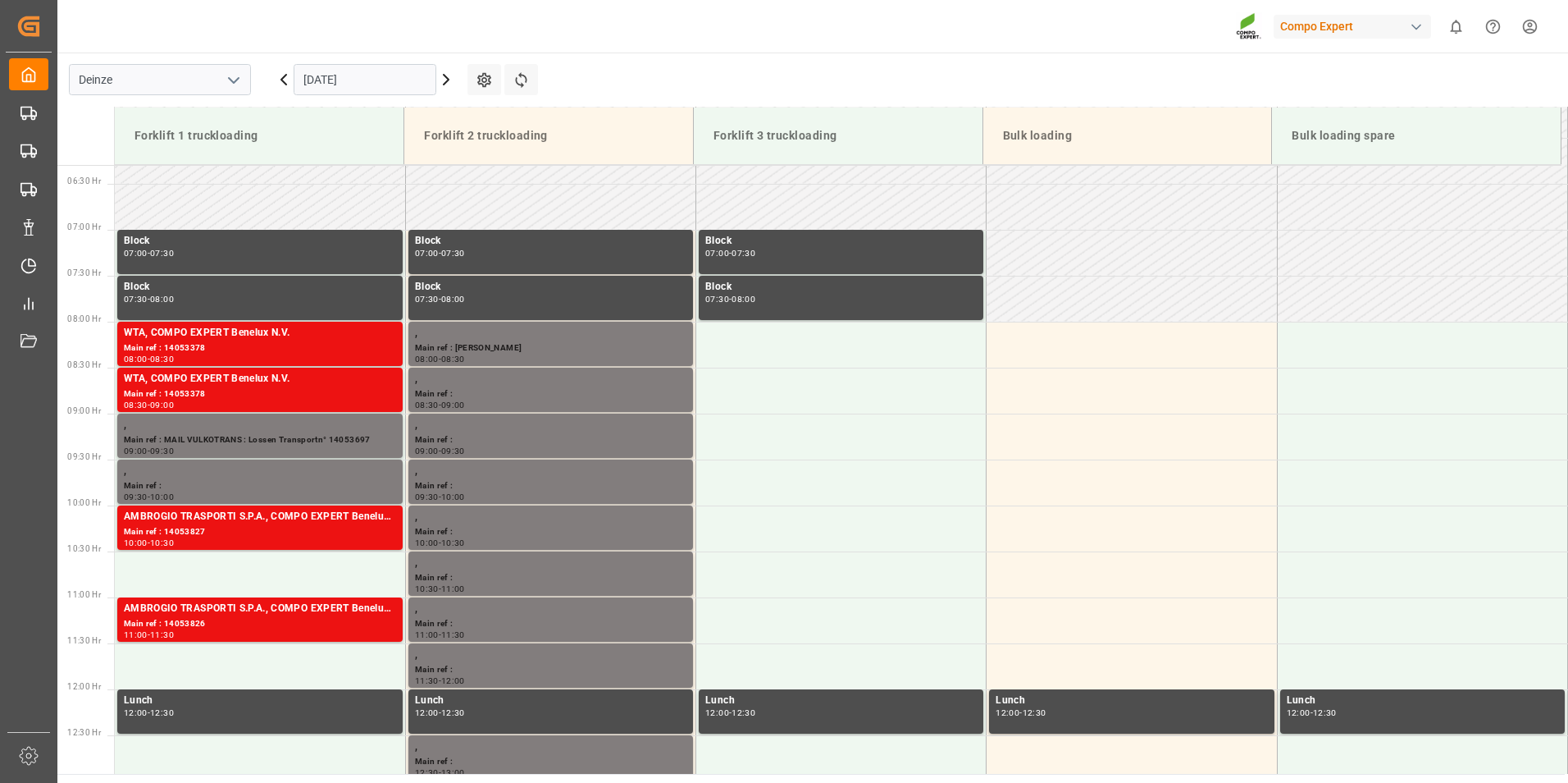
scroll to position [592, 0]
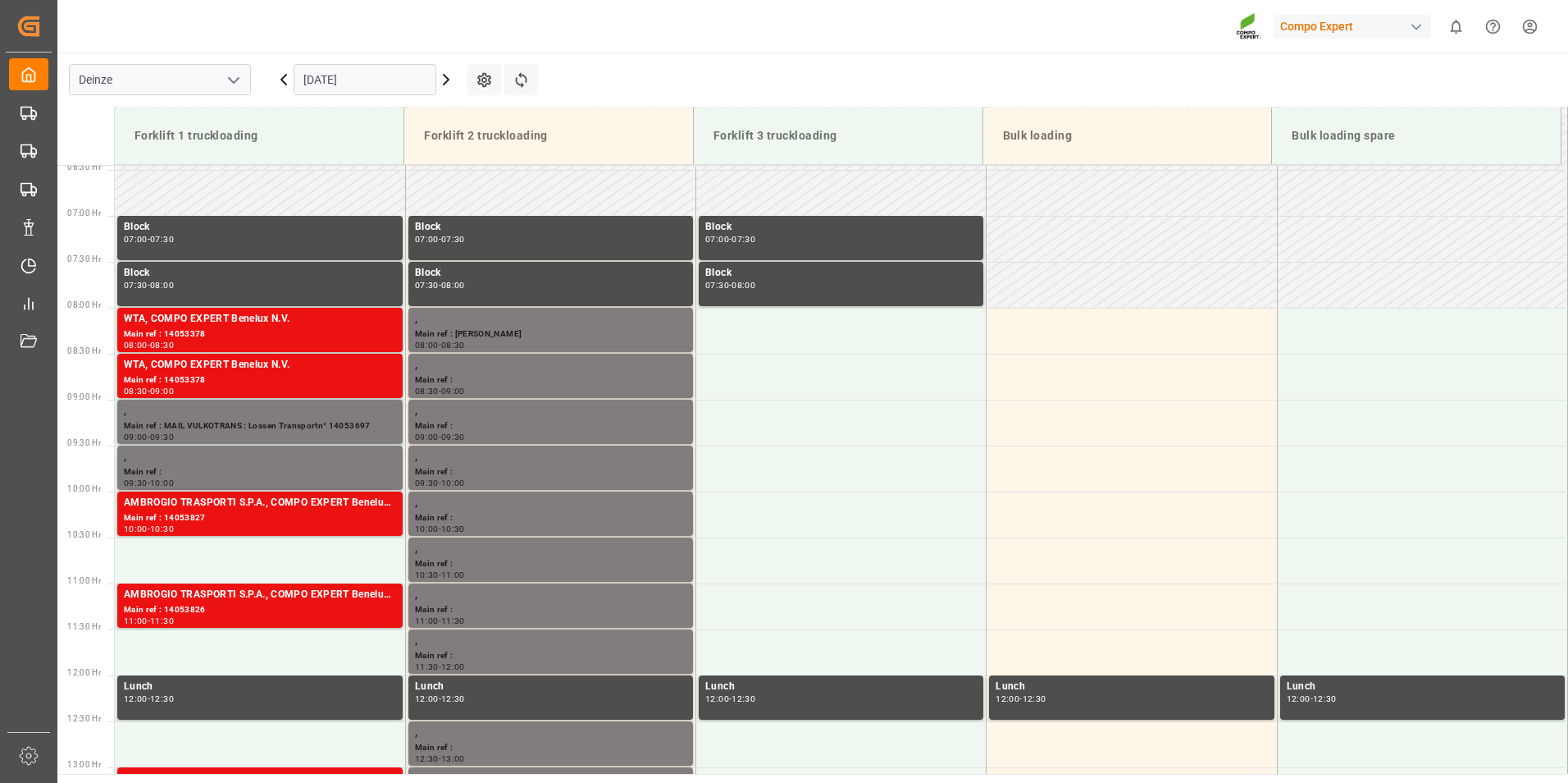
click at [384, 84] on input "[DATE]" at bounding box center [366, 79] width 143 height 31
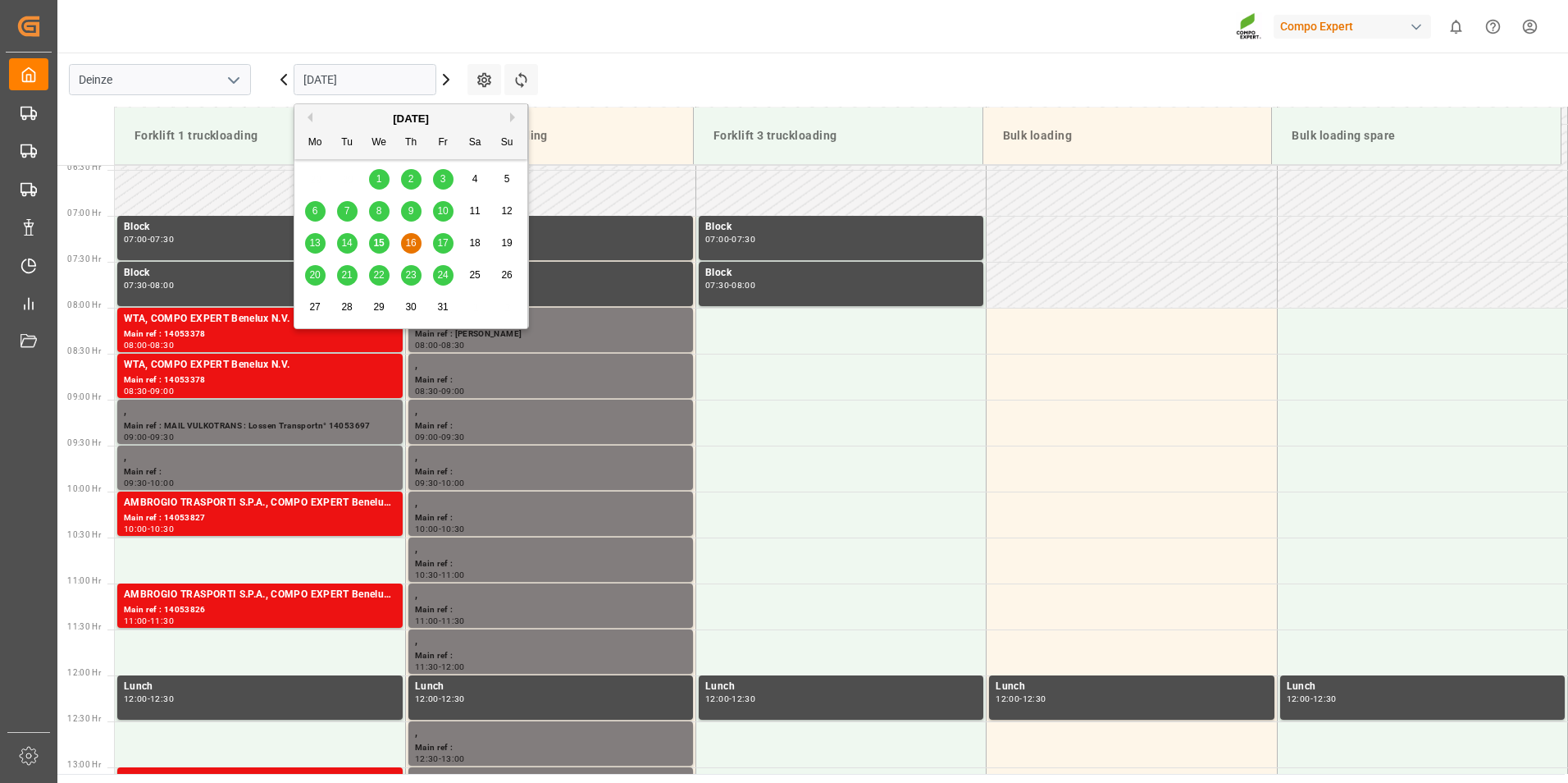
click at [375, 240] on span "15" at bounding box center [378, 243] width 11 height 12
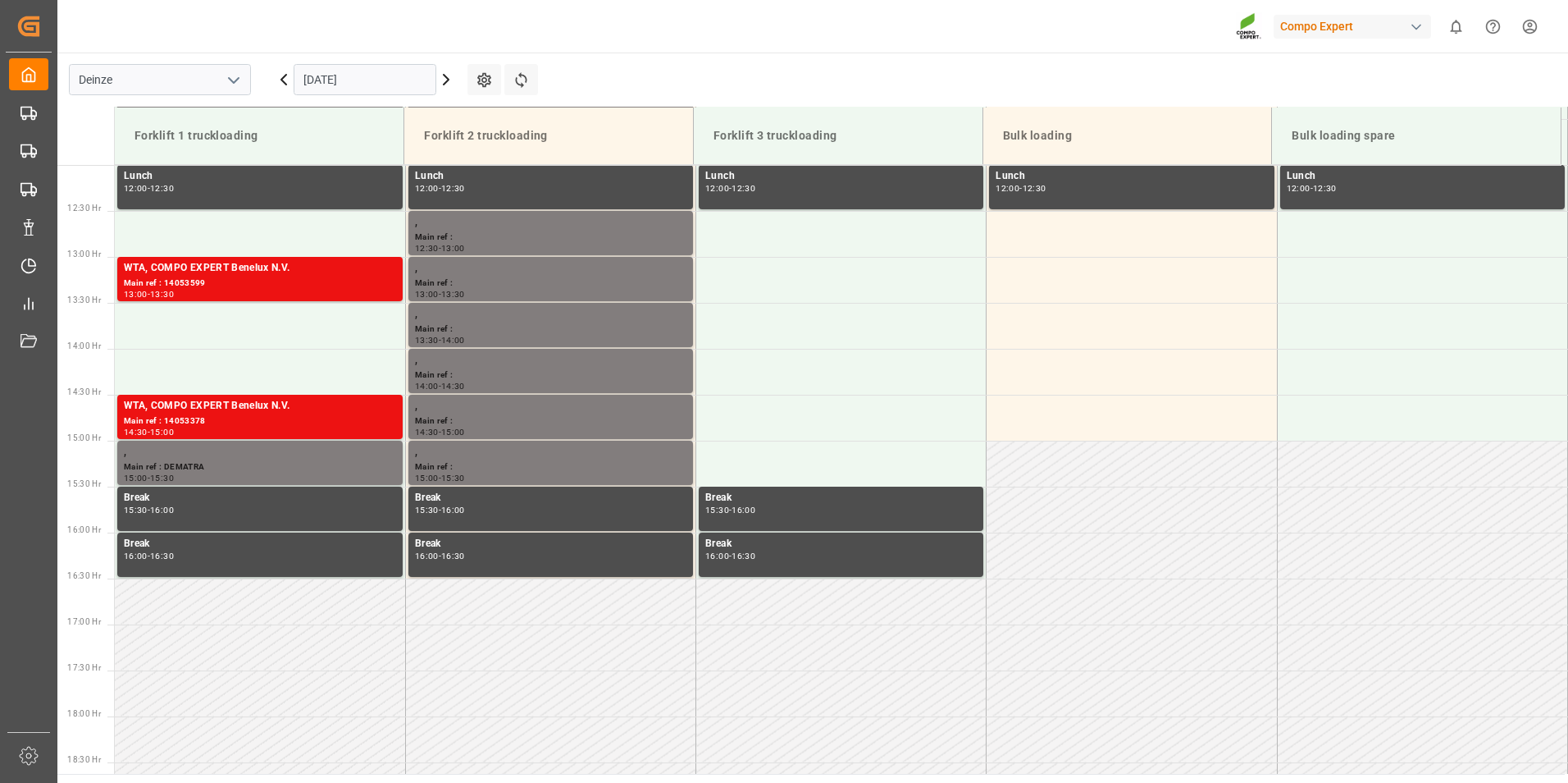
scroll to position [1184, 0]
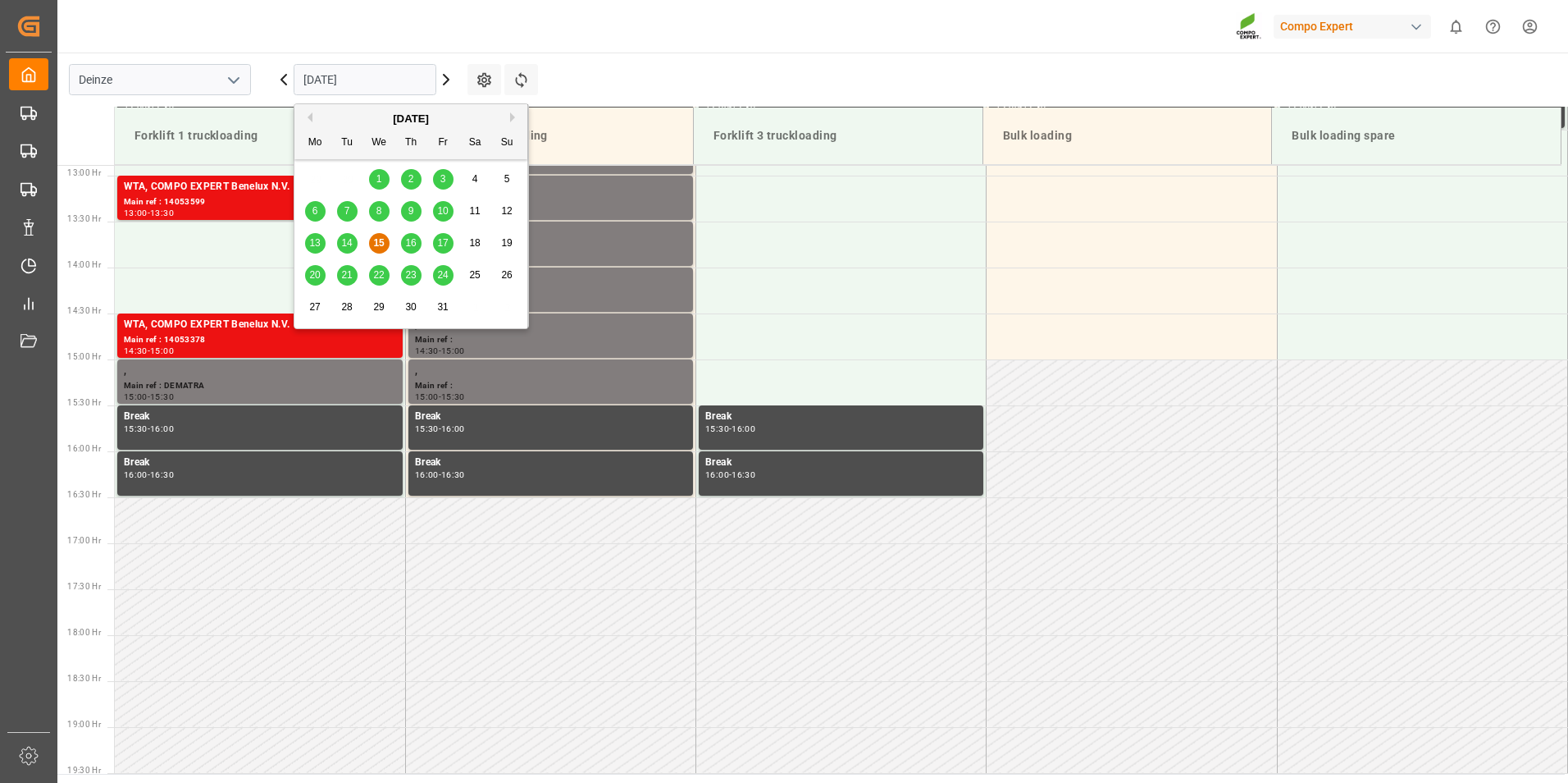
click at [412, 84] on input "[DATE]" at bounding box center [366, 79] width 143 height 31
click at [411, 244] on span "16" at bounding box center [410, 243] width 11 height 12
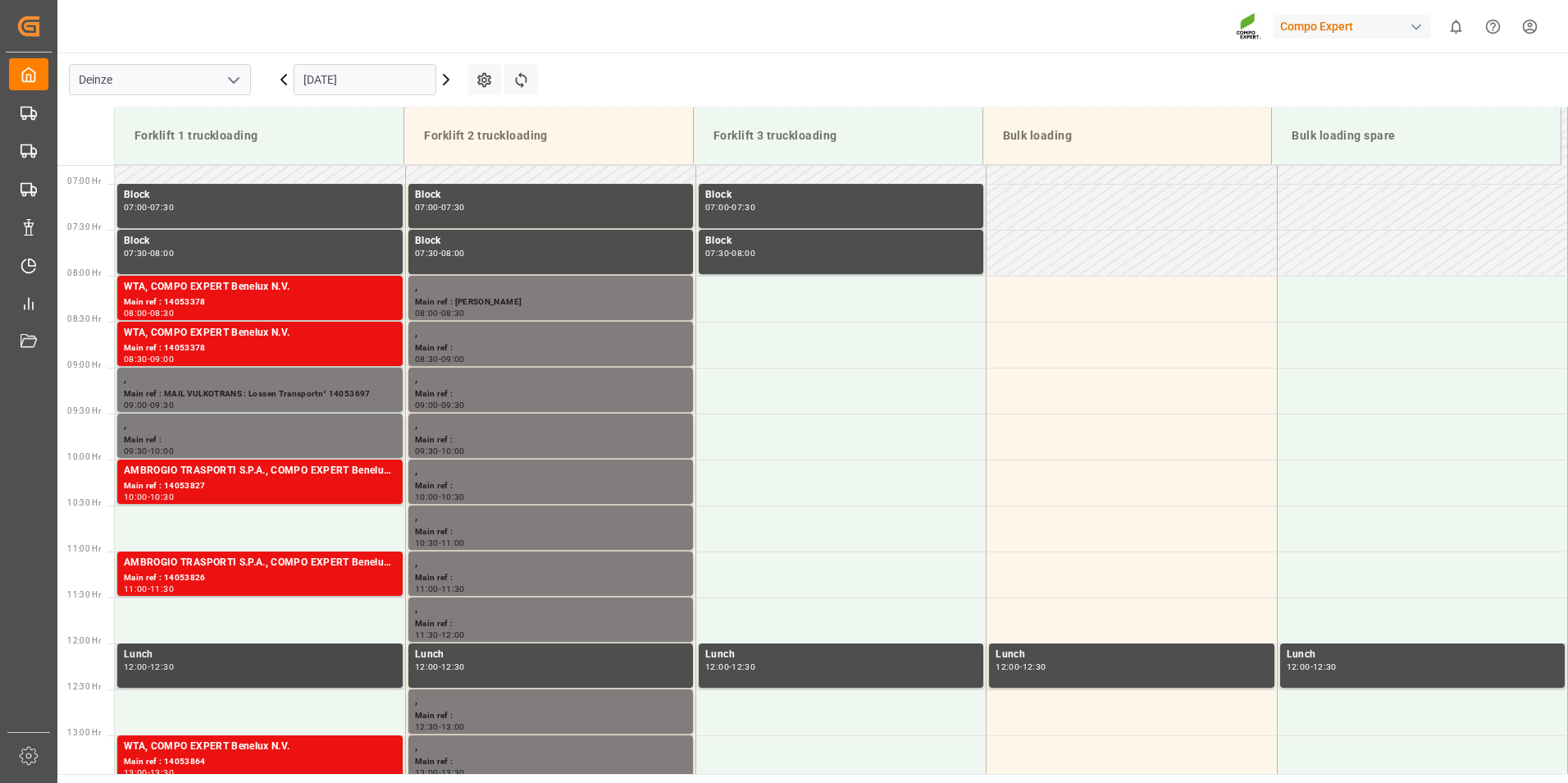
scroll to position [610, 0]
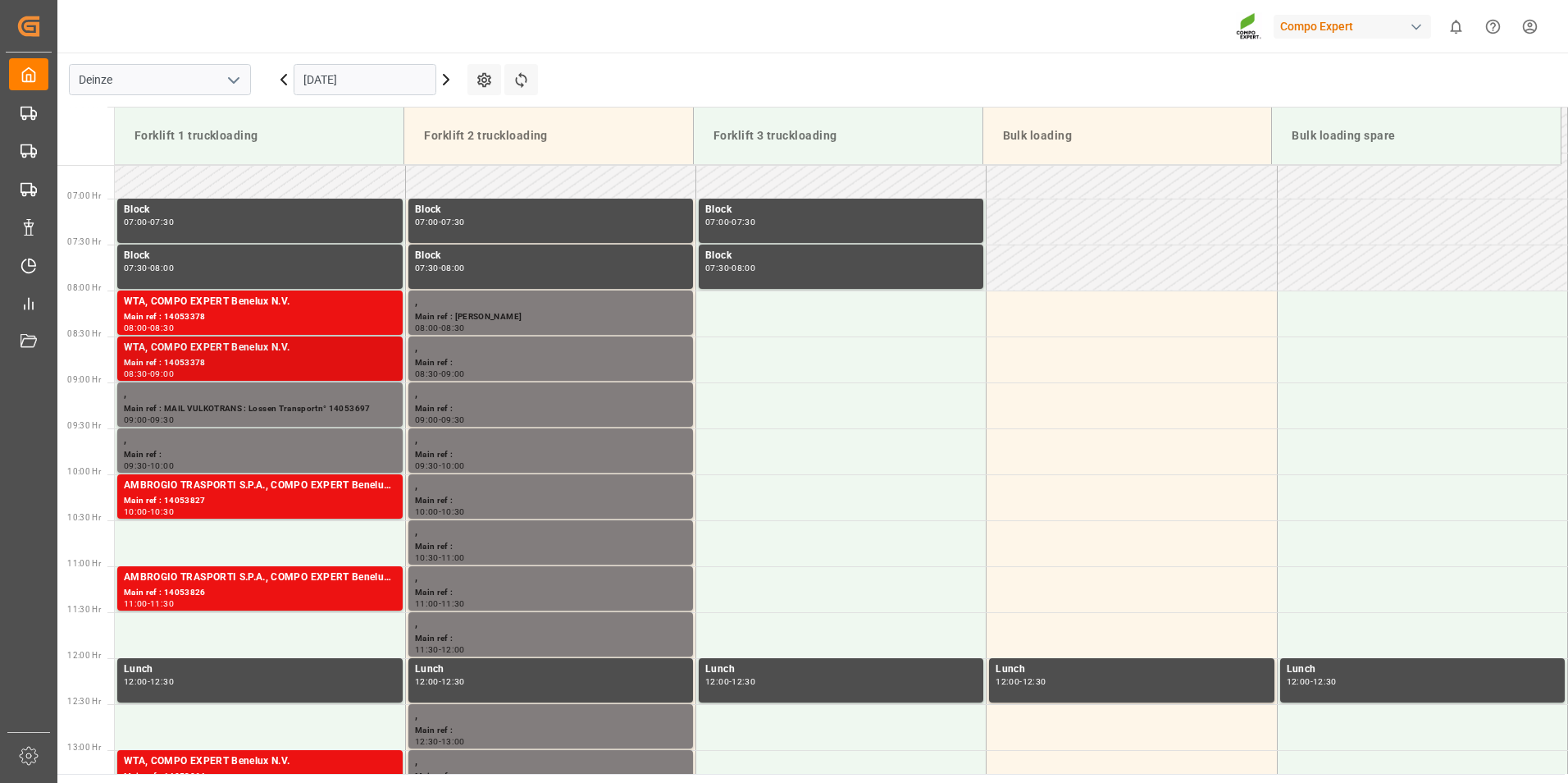
click at [170, 357] on div "Main ref : 14053378" at bounding box center [259, 363] width 272 height 14
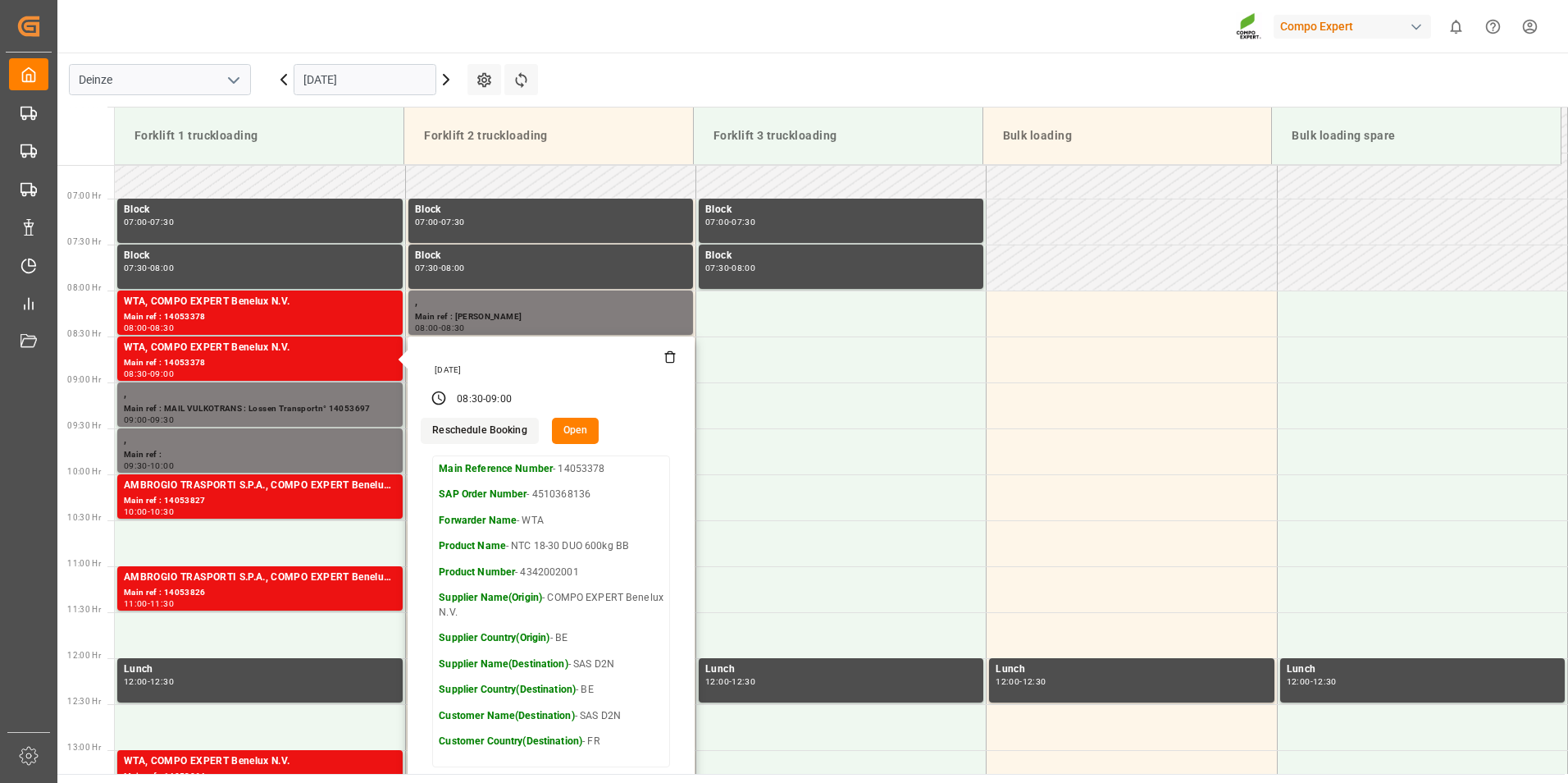
click at [574, 434] on button "Open" at bounding box center [576, 431] width 47 height 26
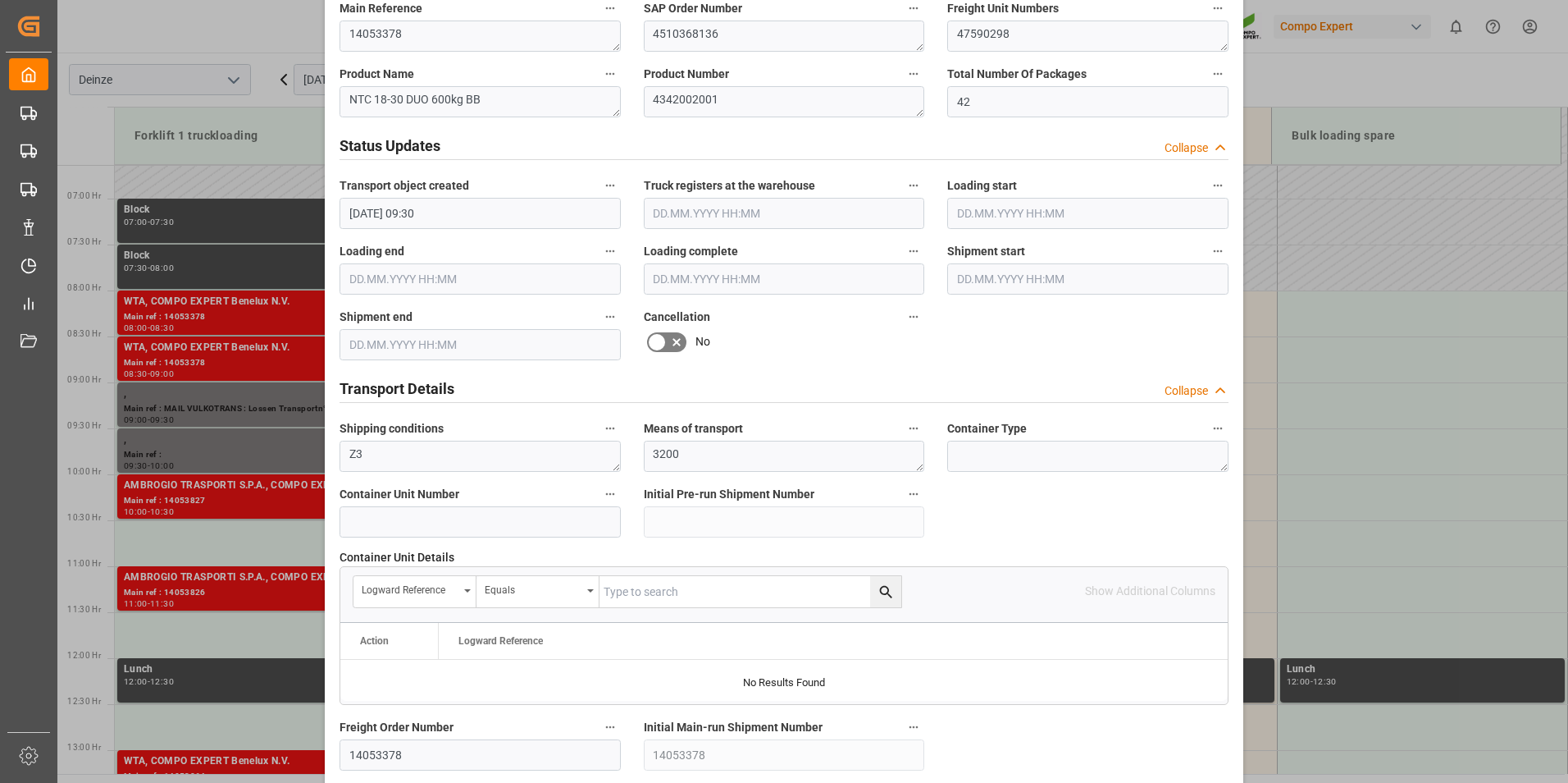
scroll to position [984, 0]
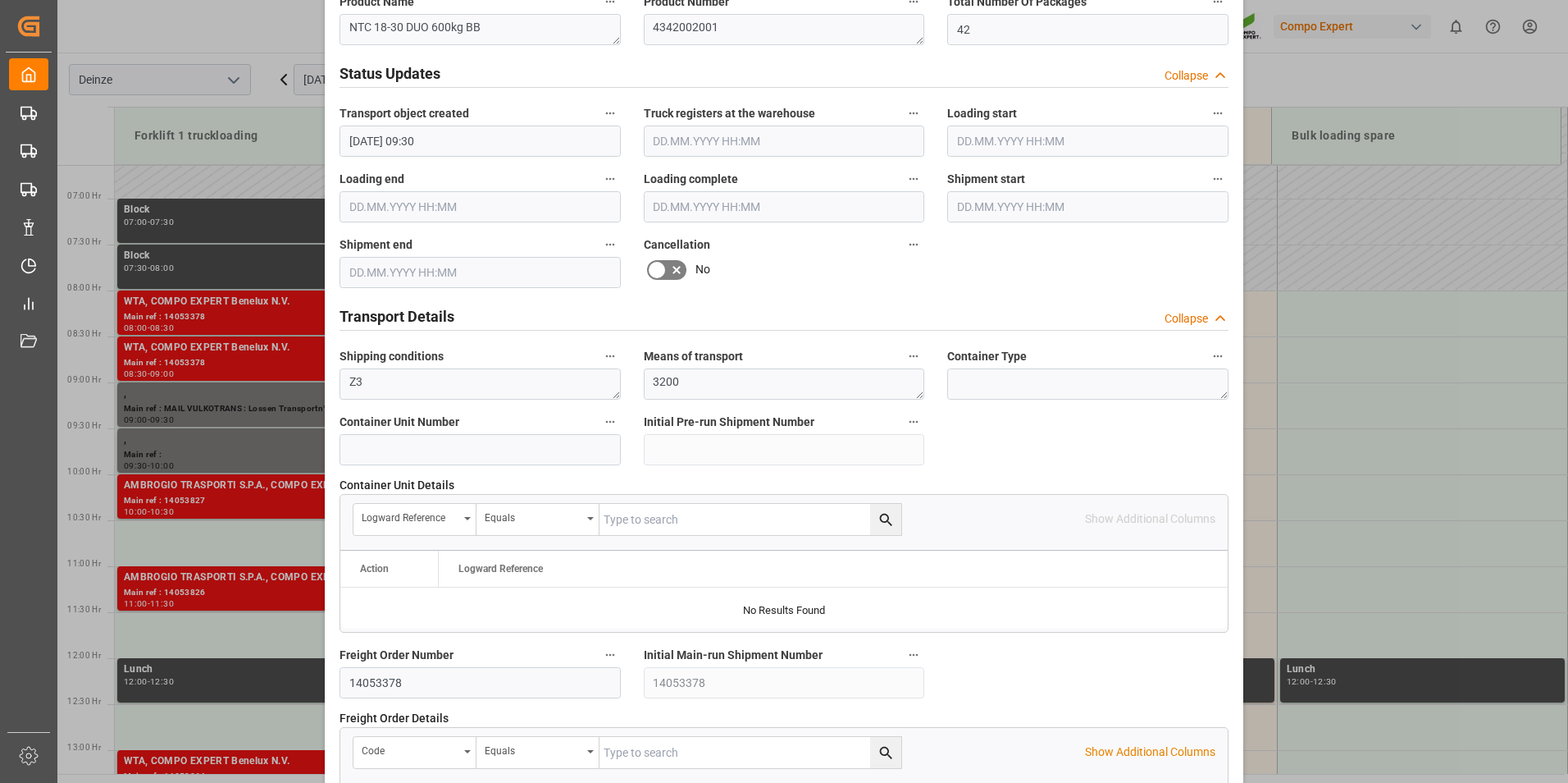
click at [654, 267] on icon at bounding box center [657, 270] width 19 height 19
click at [0, 0] on input "checkbox" at bounding box center [0, 0] width 0 height 0
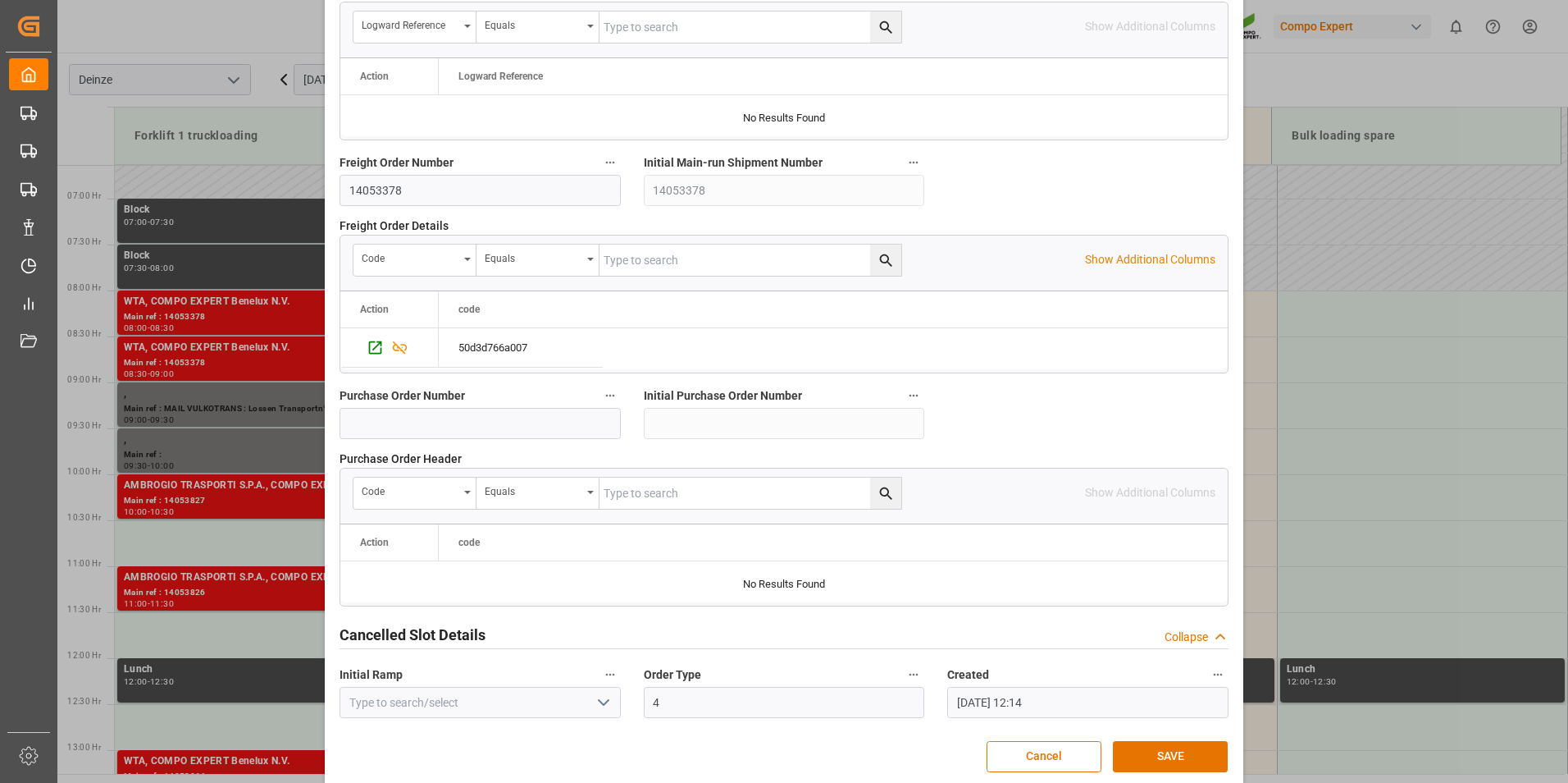
scroll to position [1494, 0]
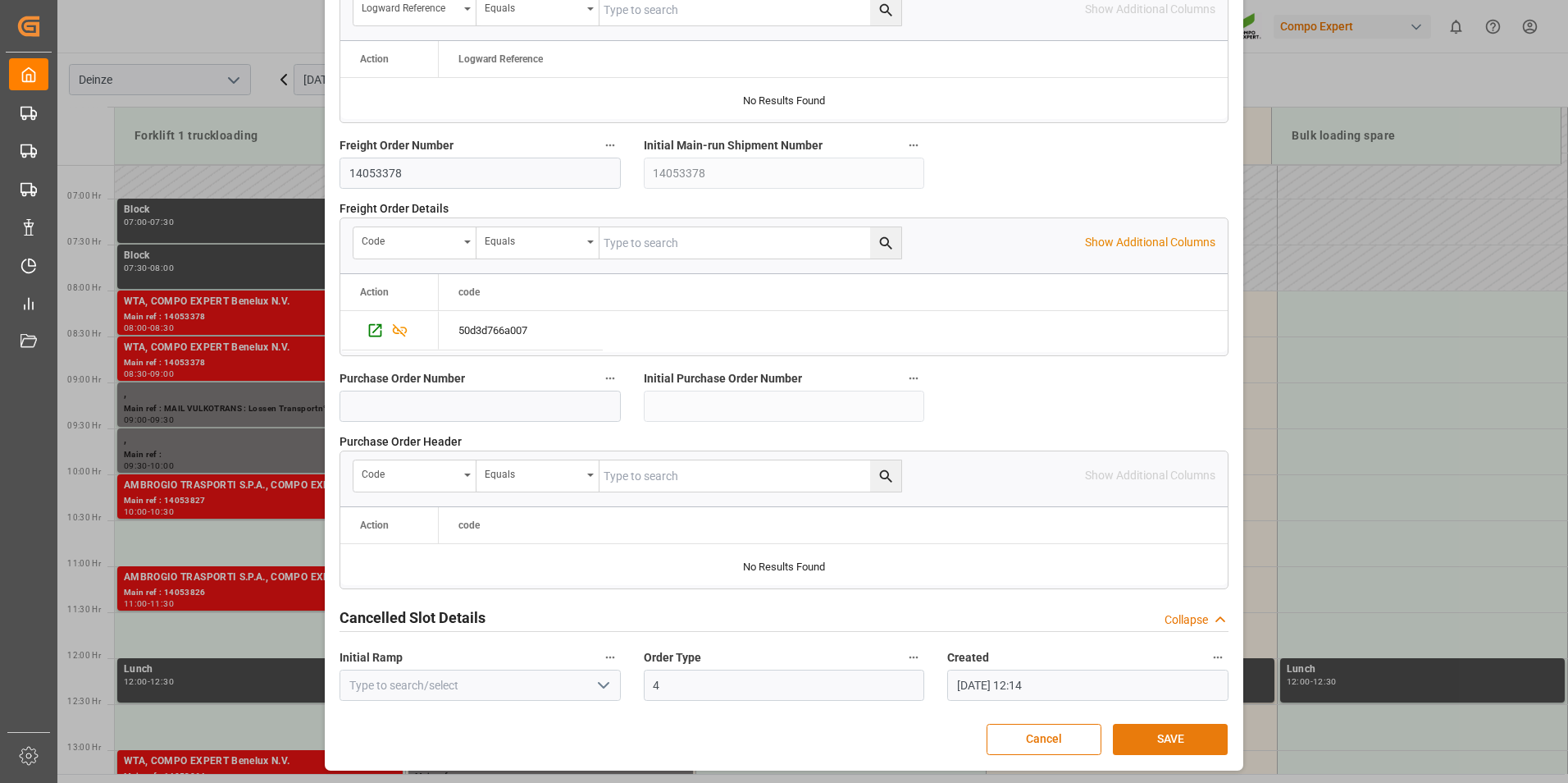
click at [1188, 737] on button "SAVE" at bounding box center [1170, 739] width 115 height 31
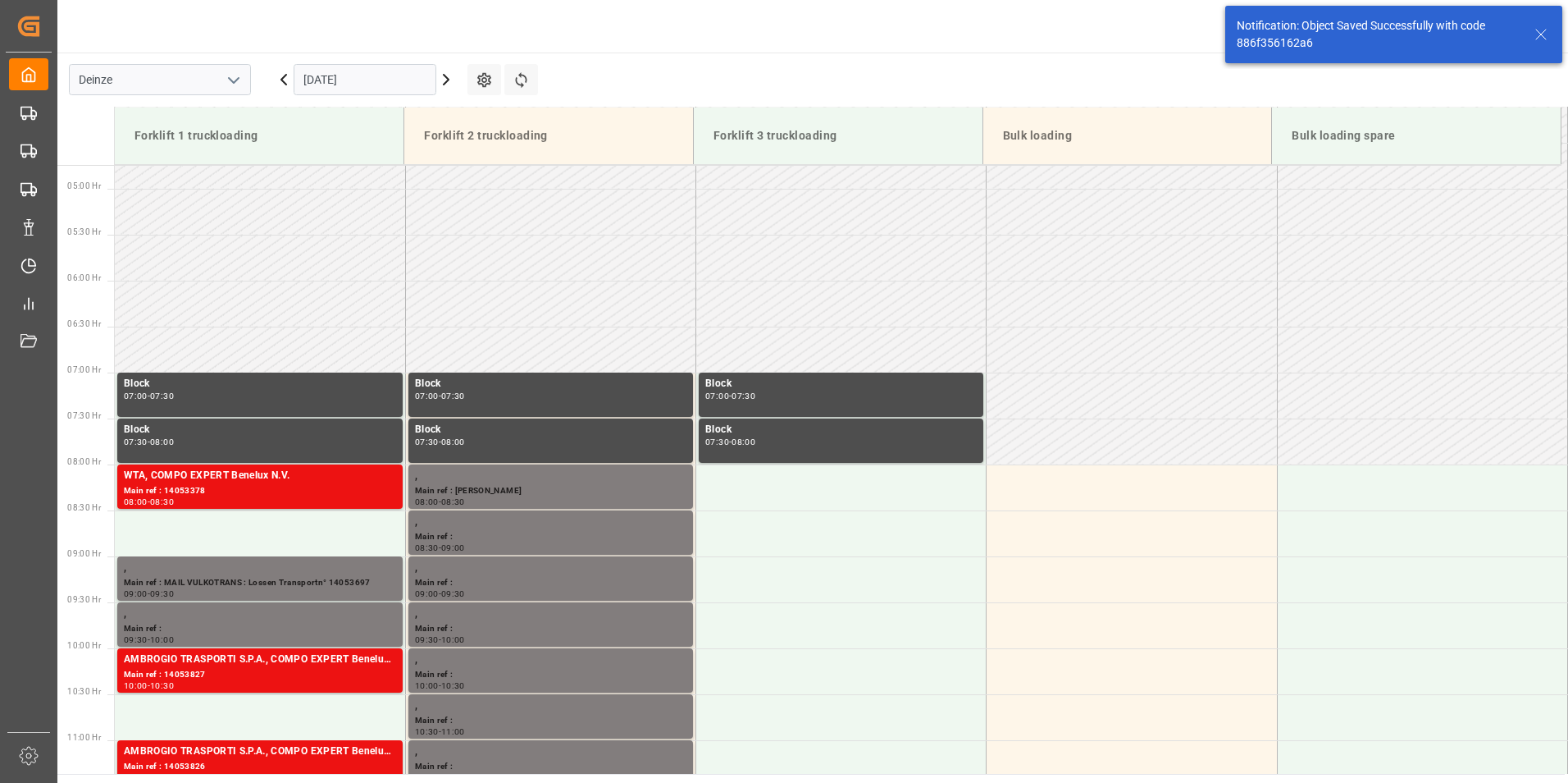
scroll to position [633, 0]
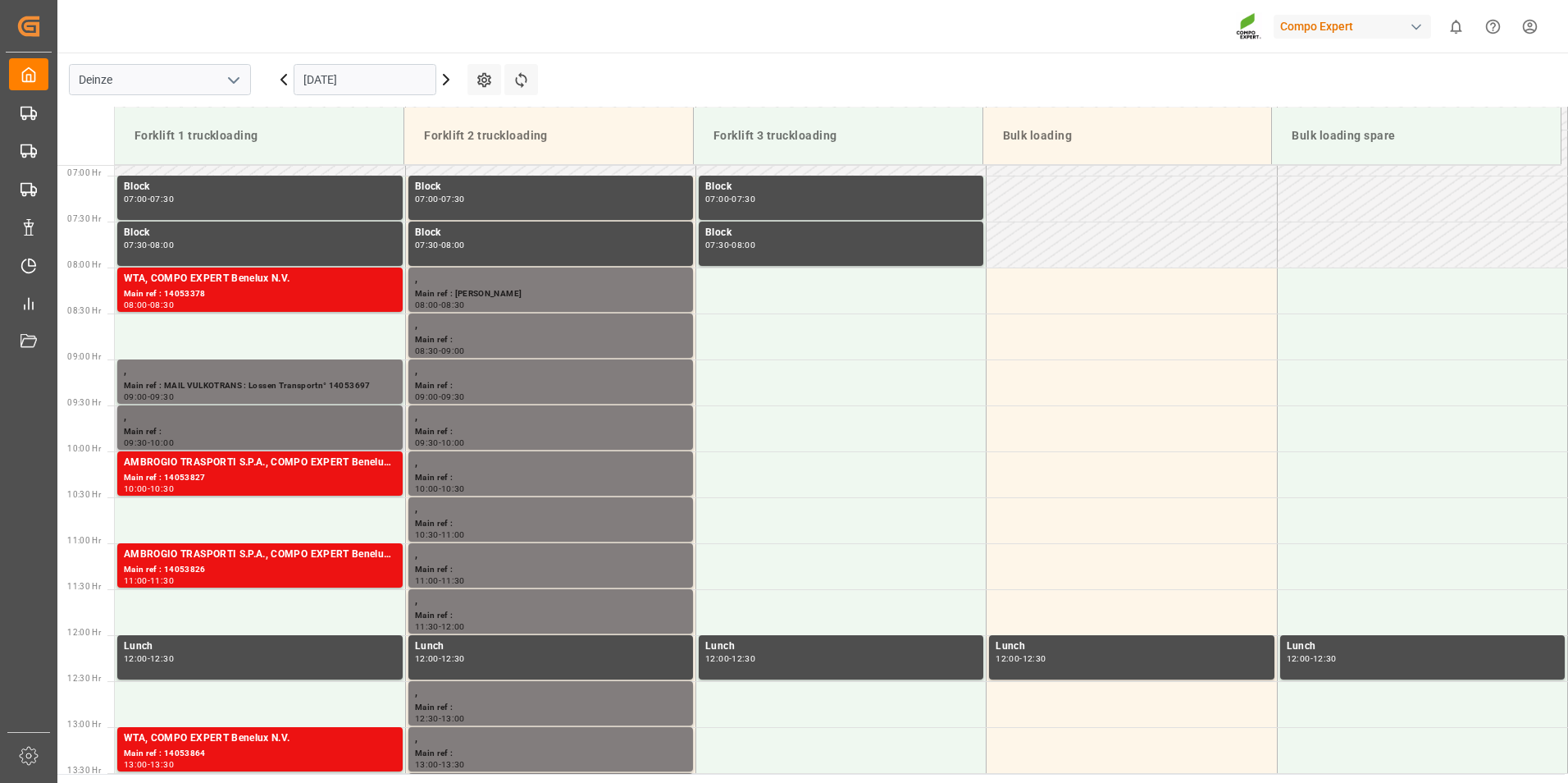
click at [156, 424] on div "," at bounding box center [259, 416] width 272 height 16
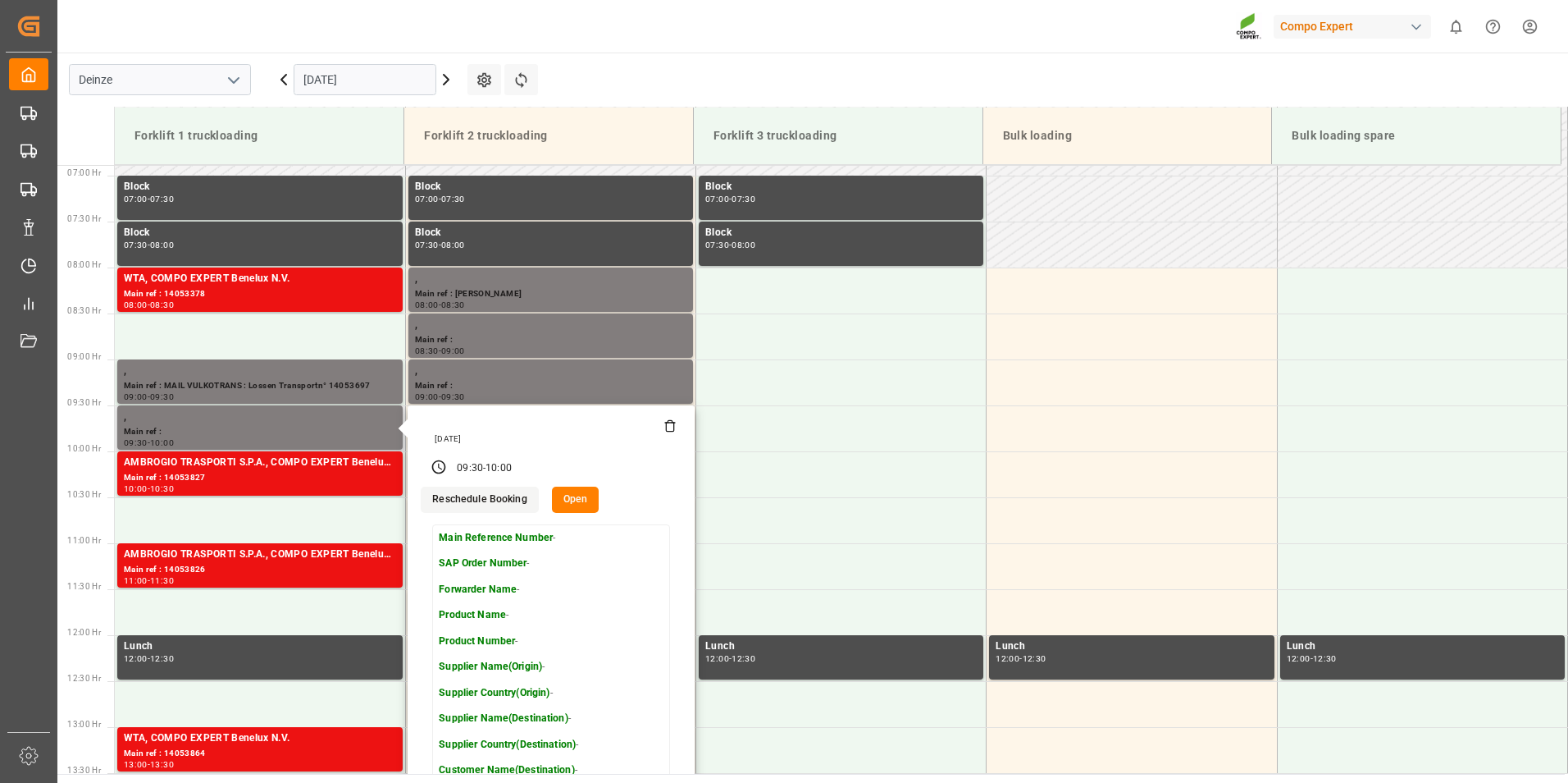
click at [669, 429] on icon at bounding box center [670, 426] width 14 height 14
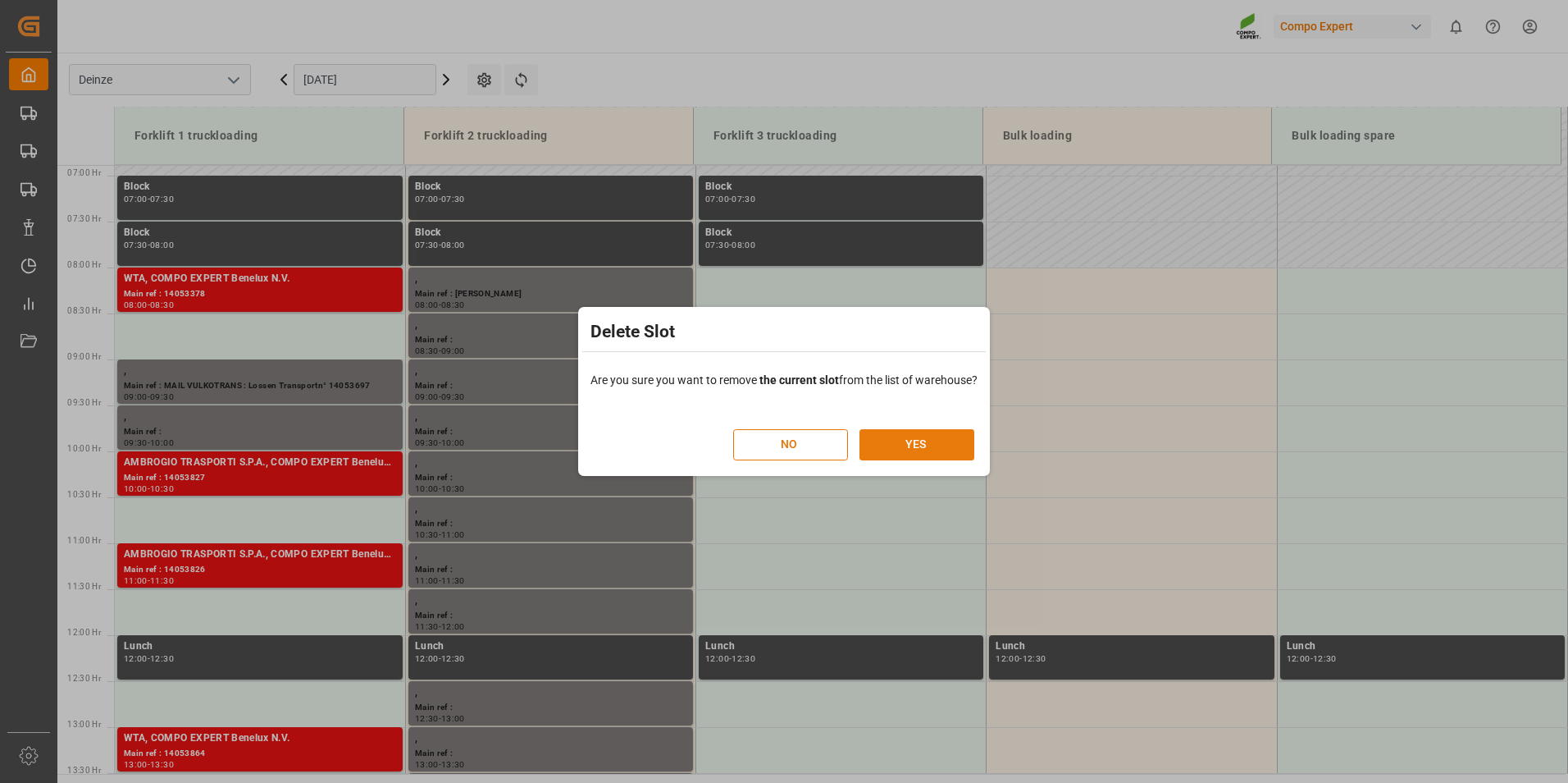
click at [929, 443] on button "YES" at bounding box center [917, 444] width 115 height 31
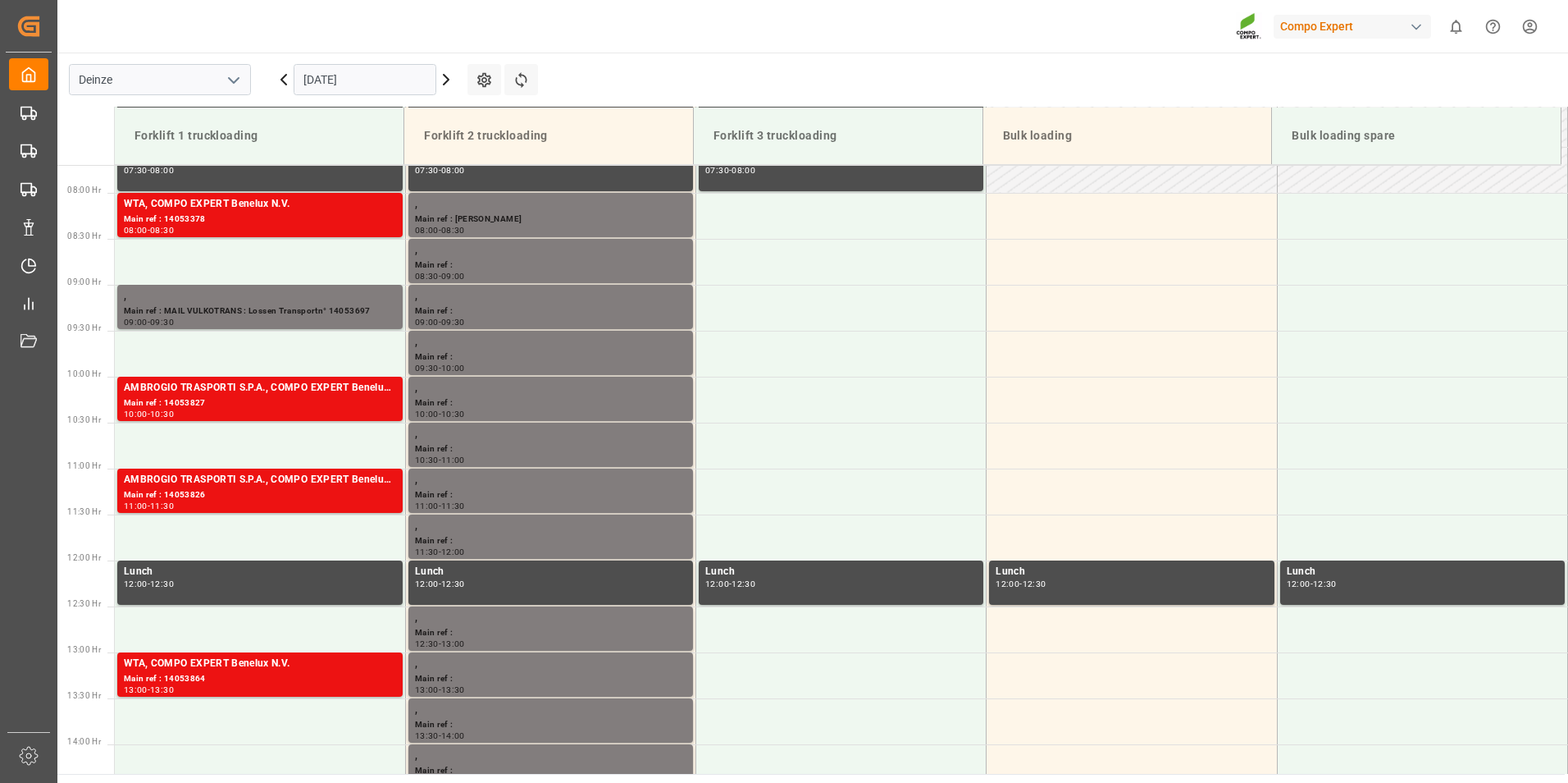
scroll to position [735, 0]
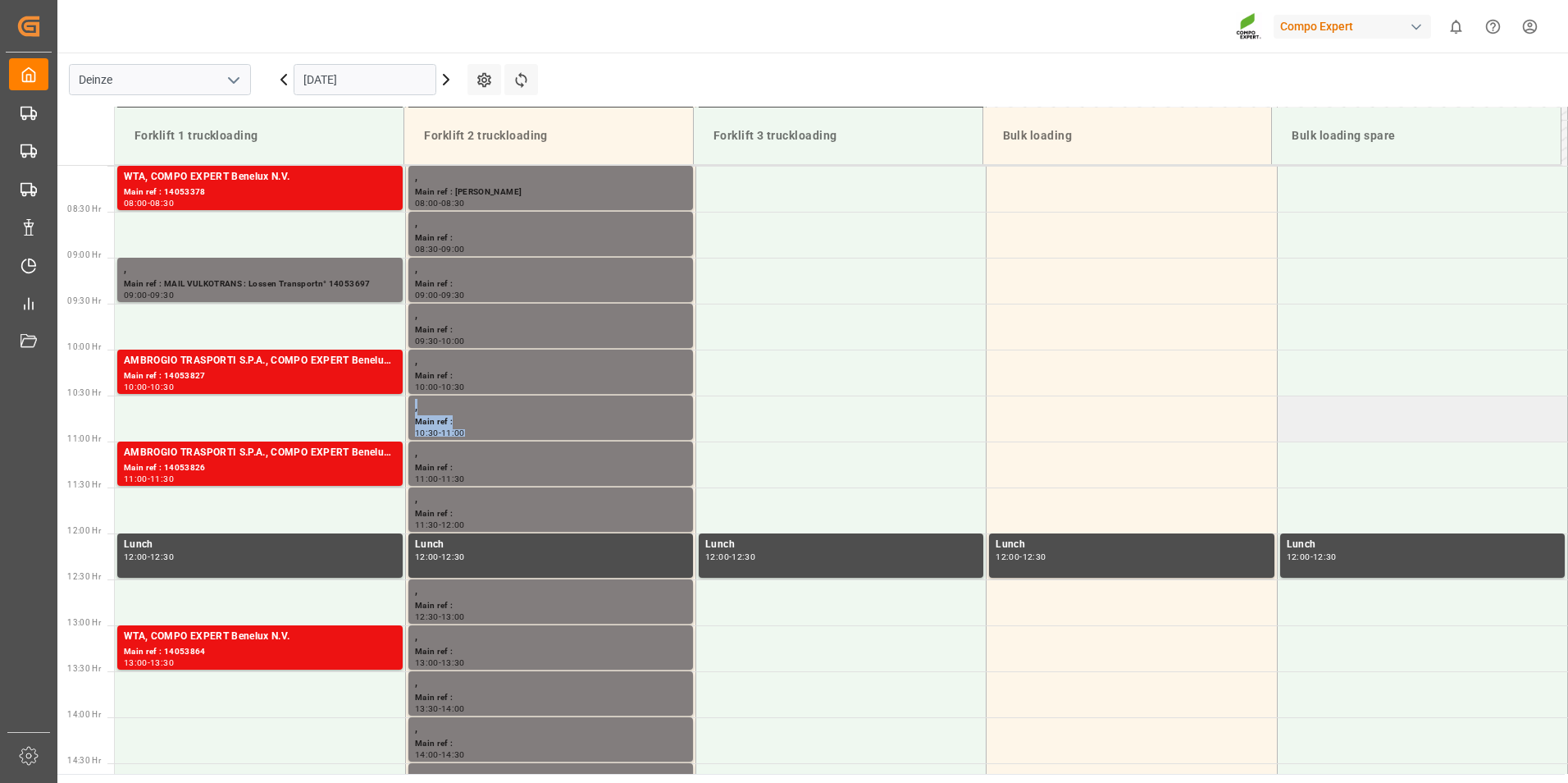
drag, startPoint x: 1561, startPoint y: 386, endPoint x: 1561, endPoint y: 422, distance: 36.0
click at [1561, 422] on tbody "Block 07:00 - 07:30 Block 07:00 - 07:30 Block 07:00 - 07:30 Block 07:30 - 08:00…" at bounding box center [842, 533] width 1453 height 2206
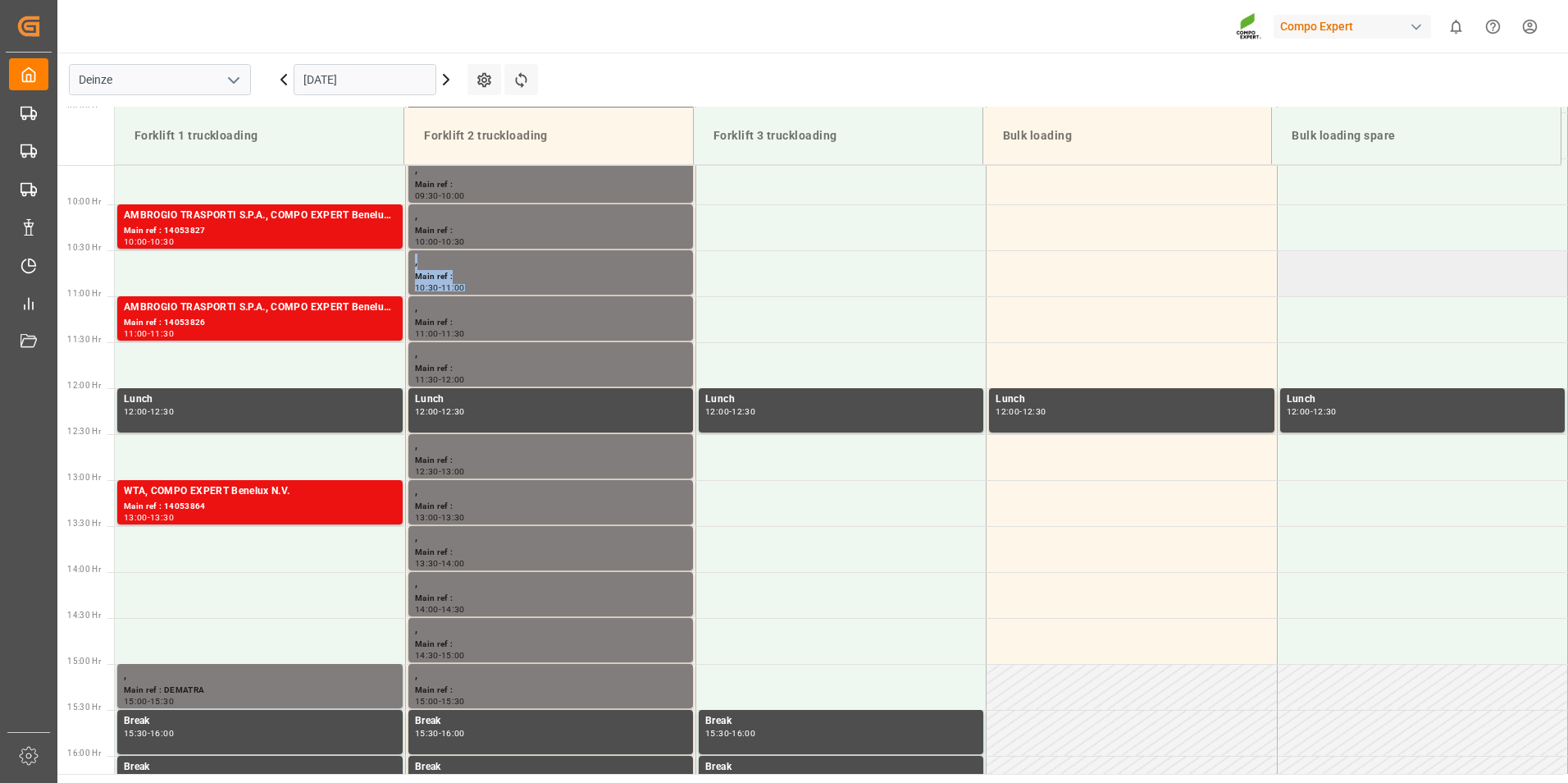
scroll to position [860, 0]
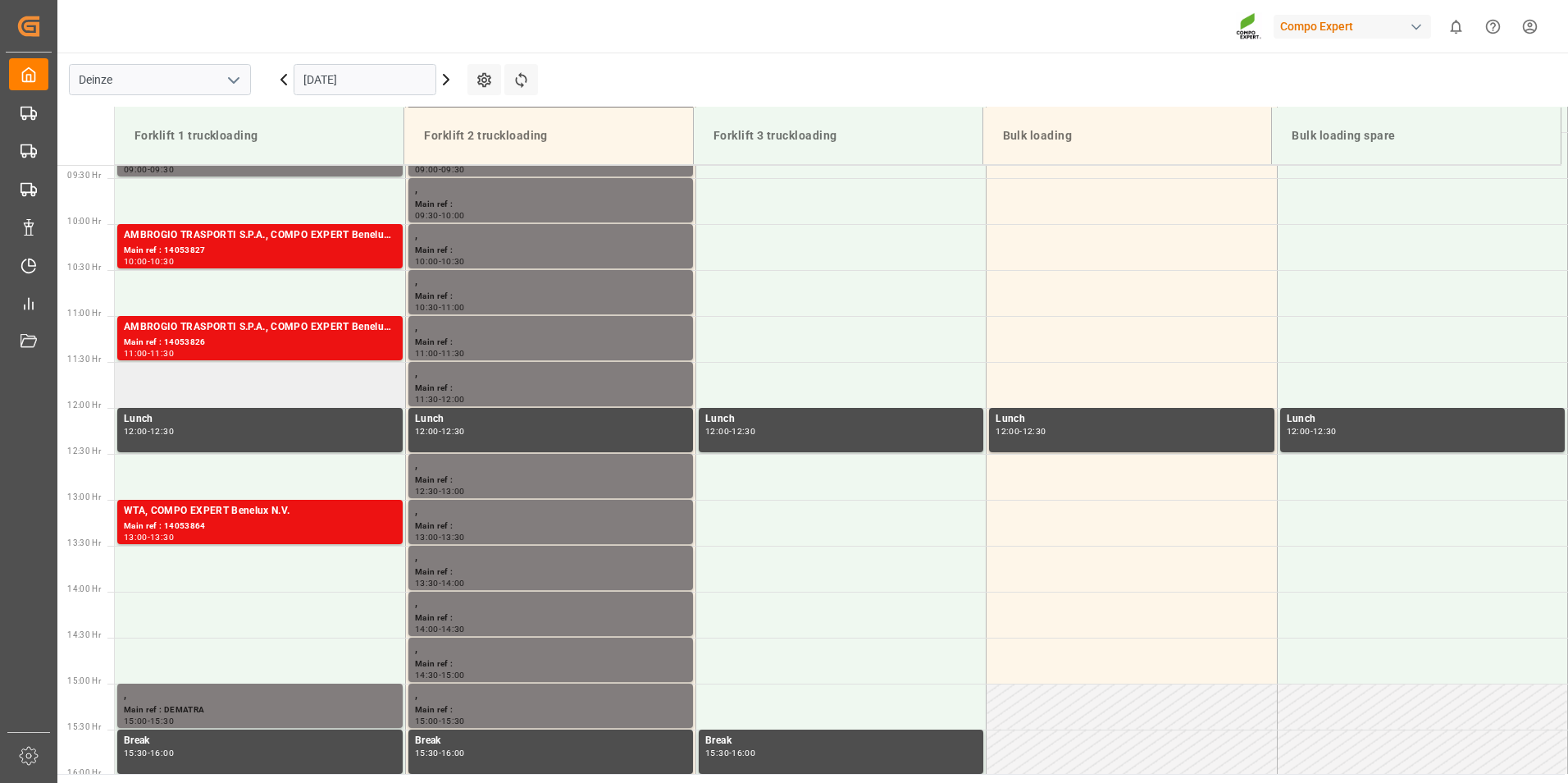
click at [318, 407] on td at bounding box center [260, 384] width 290 height 45
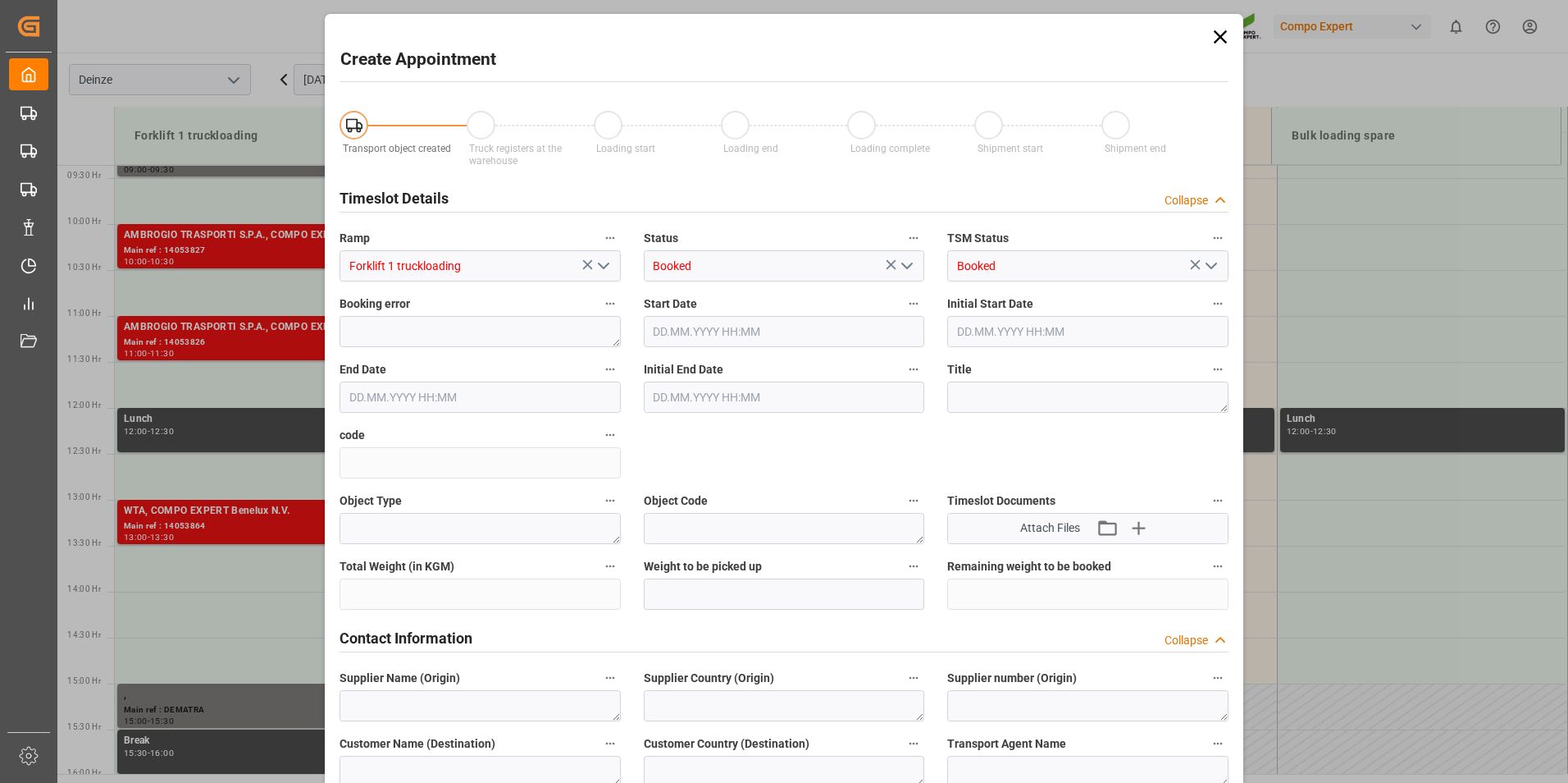
type input "[DATE] 11:30"
type input "[DATE] 12:00"
click at [1219, 42] on icon at bounding box center [1221, 37] width 23 height 23
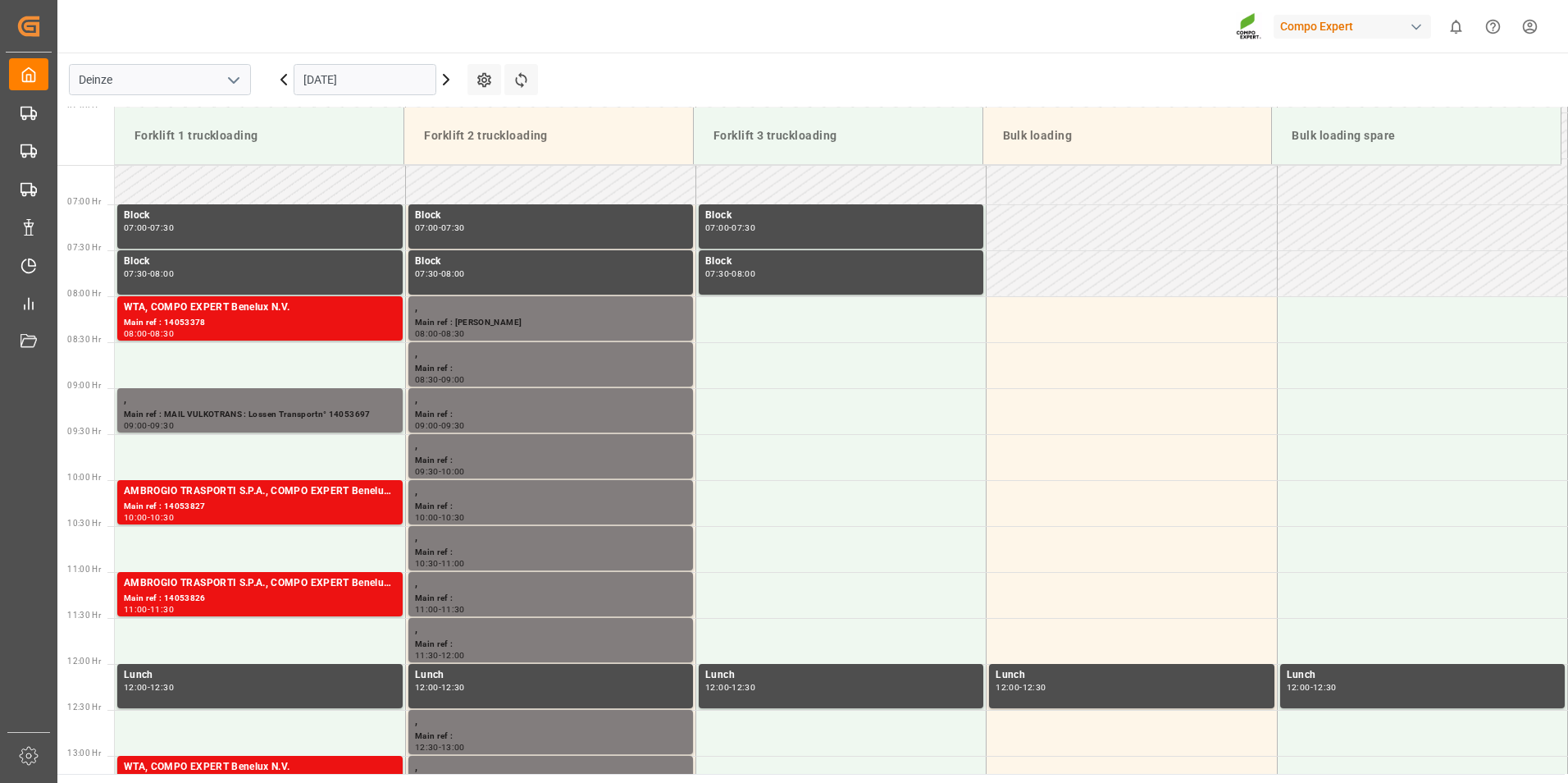
scroll to position [627, 0]
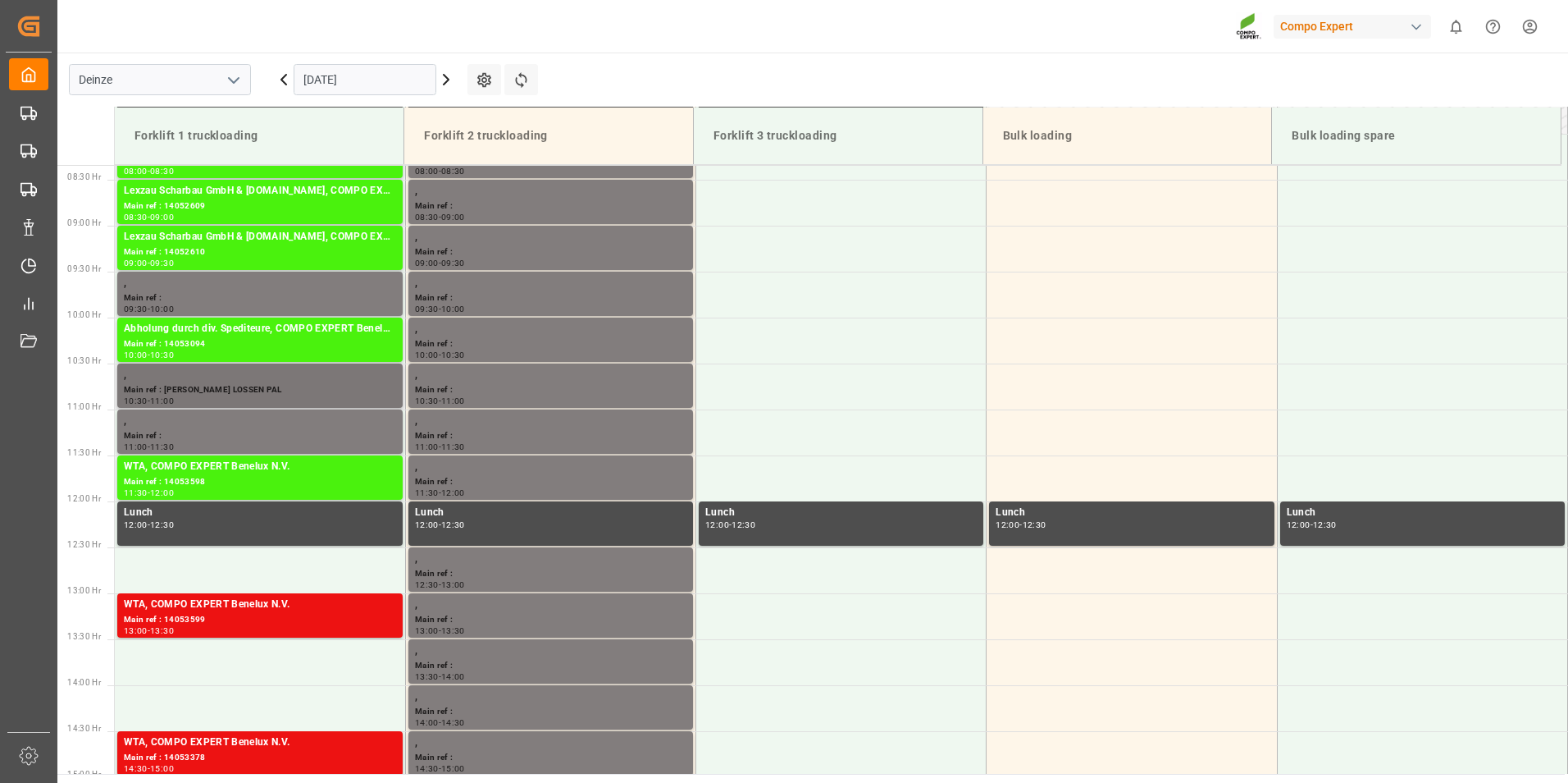
scroll to position [610, 0]
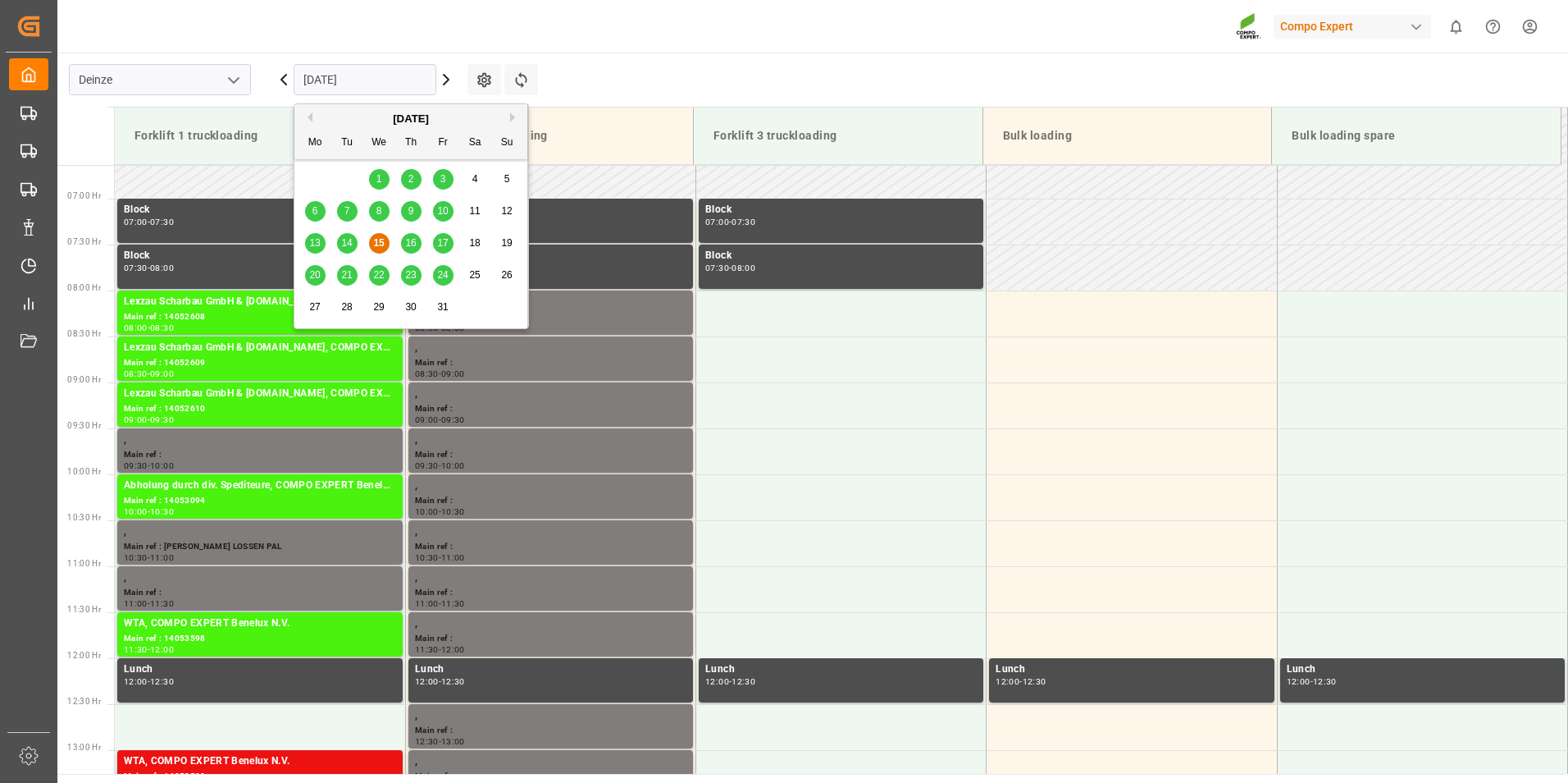
click at [402, 89] on input "[DATE]" at bounding box center [366, 79] width 143 height 31
click at [407, 240] on span "16" at bounding box center [410, 243] width 11 height 12
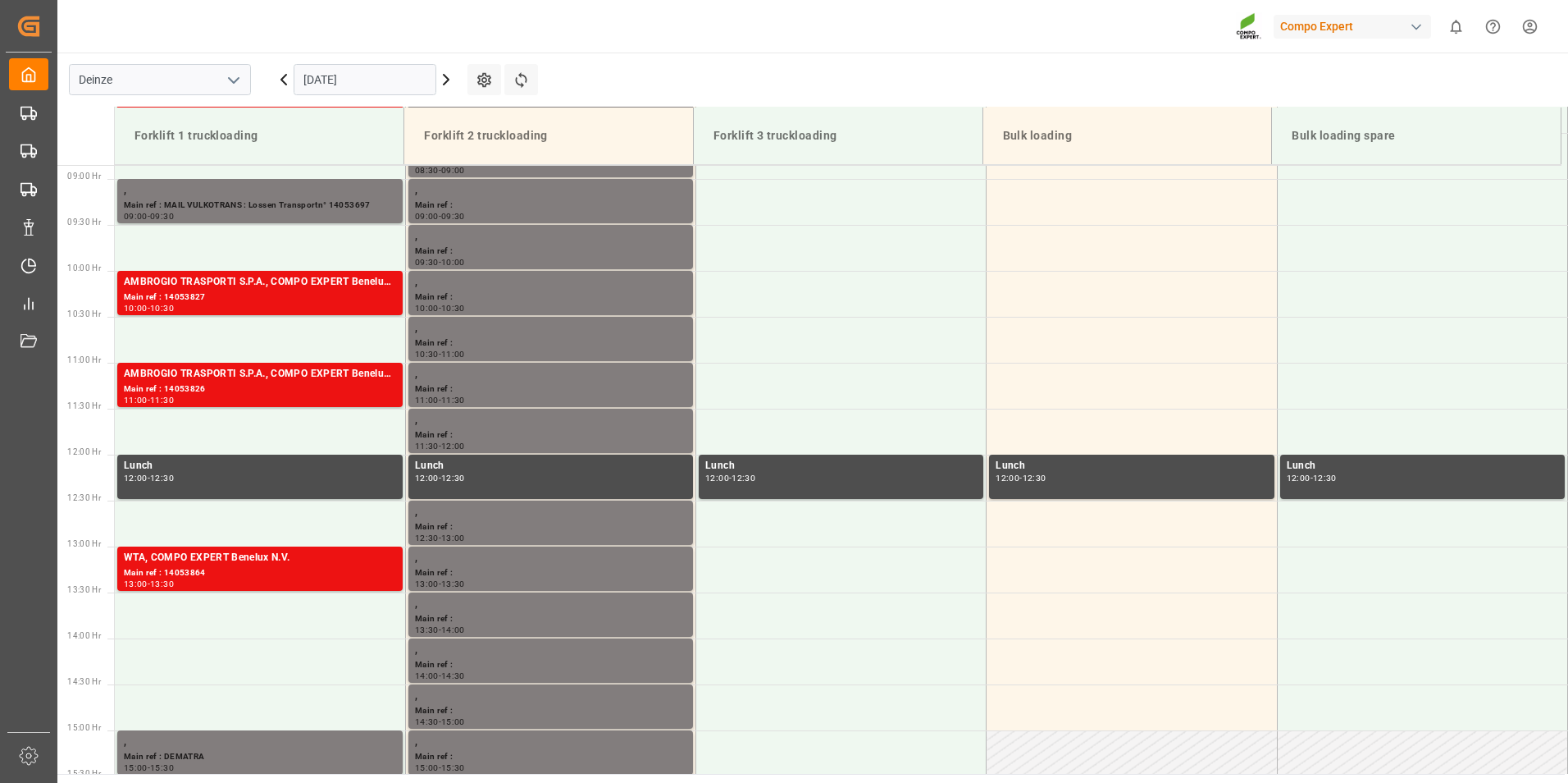
scroll to position [708, 0]
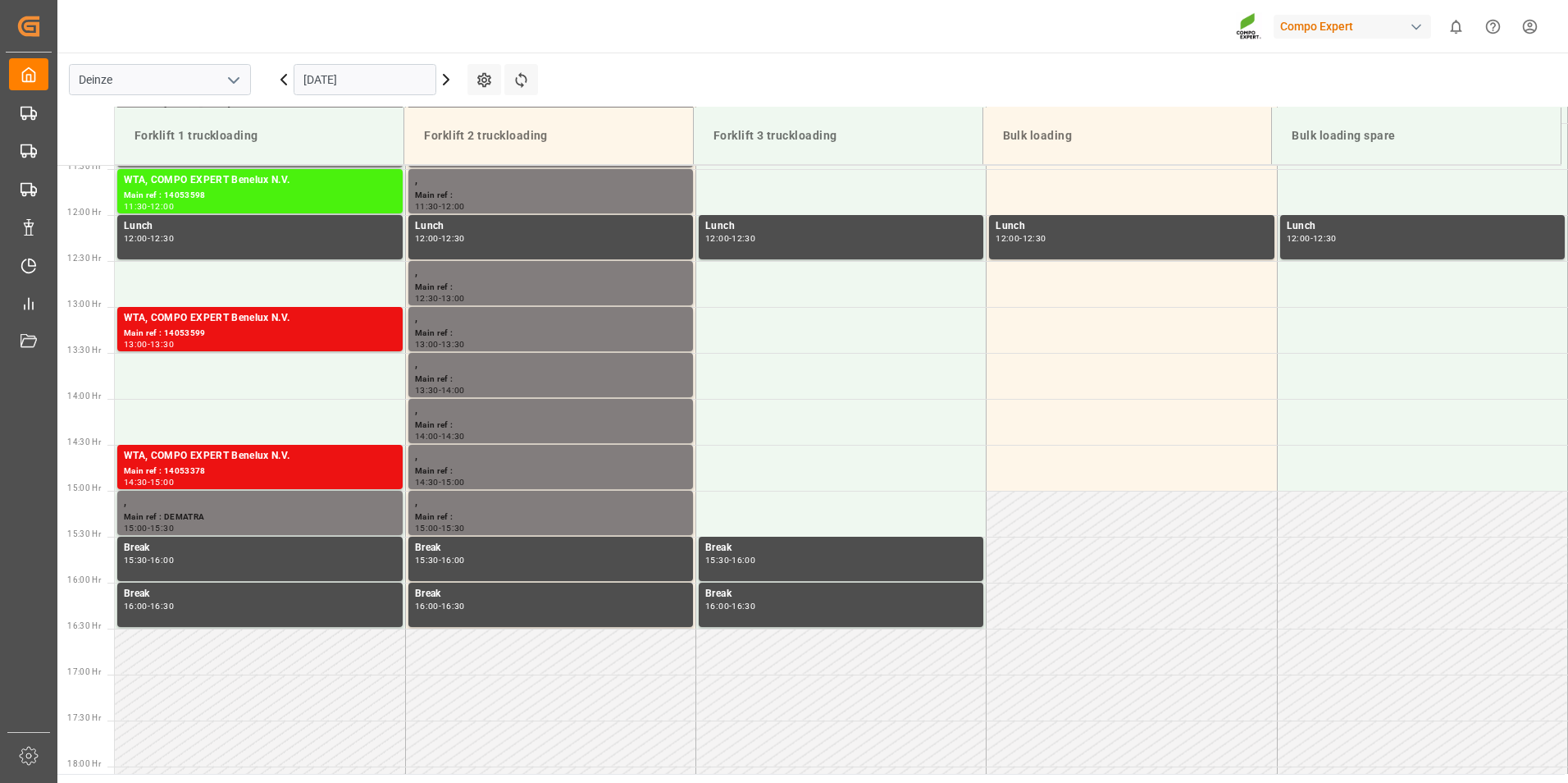
scroll to position [1276, 0]
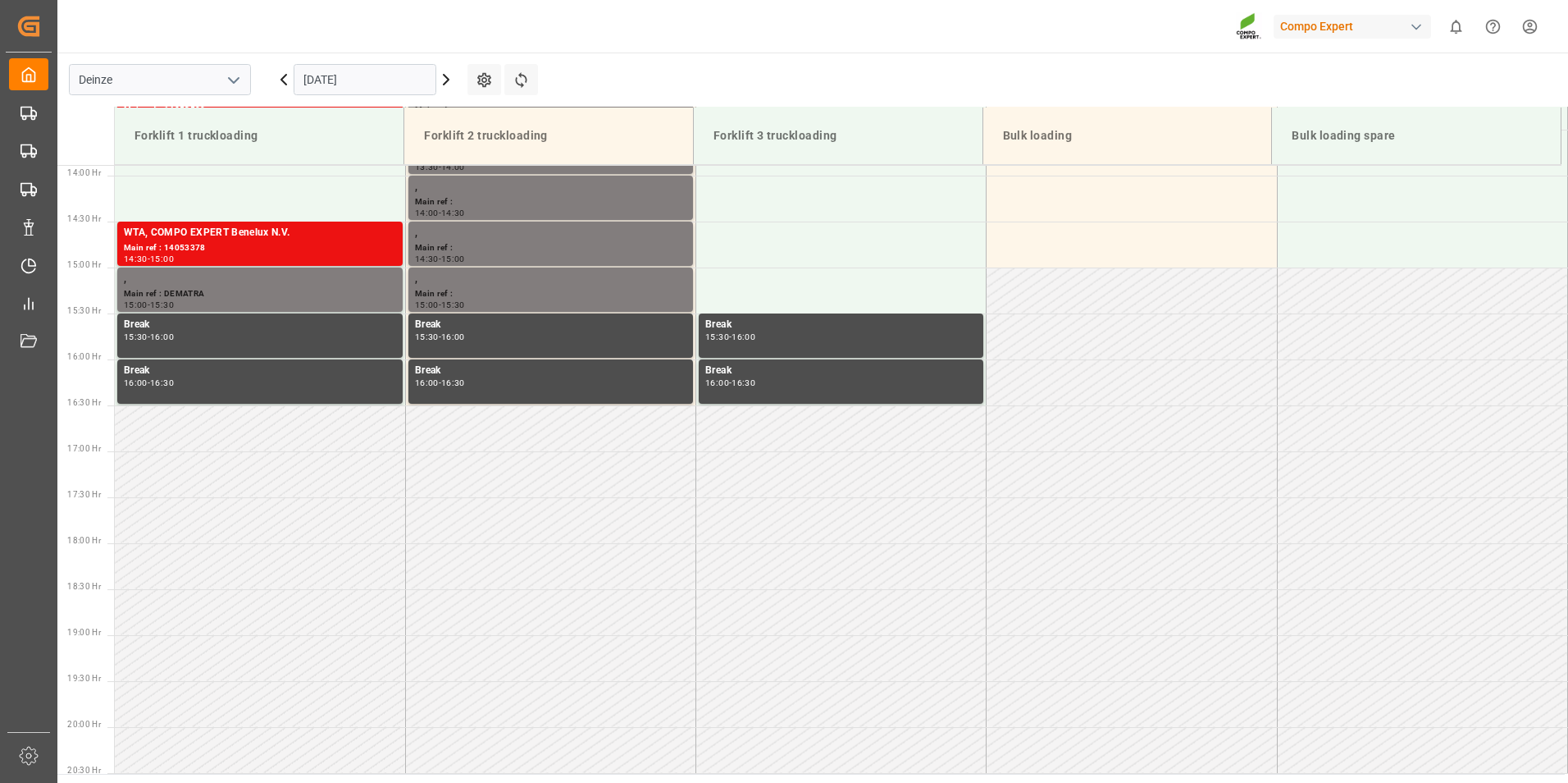
click at [384, 86] on input "[DATE]" at bounding box center [366, 79] width 143 height 31
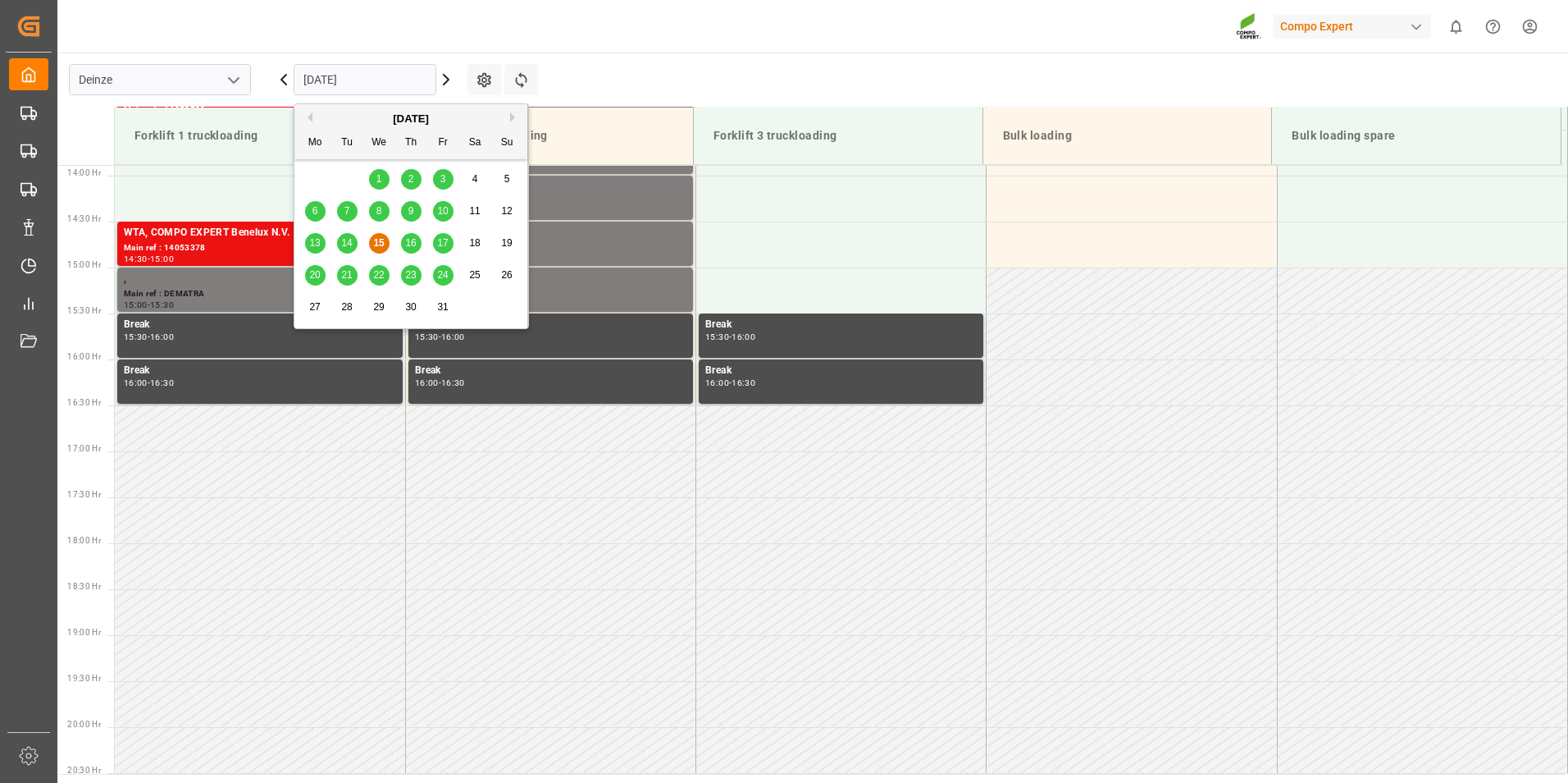
click at [411, 246] on span "16" at bounding box center [410, 243] width 11 height 12
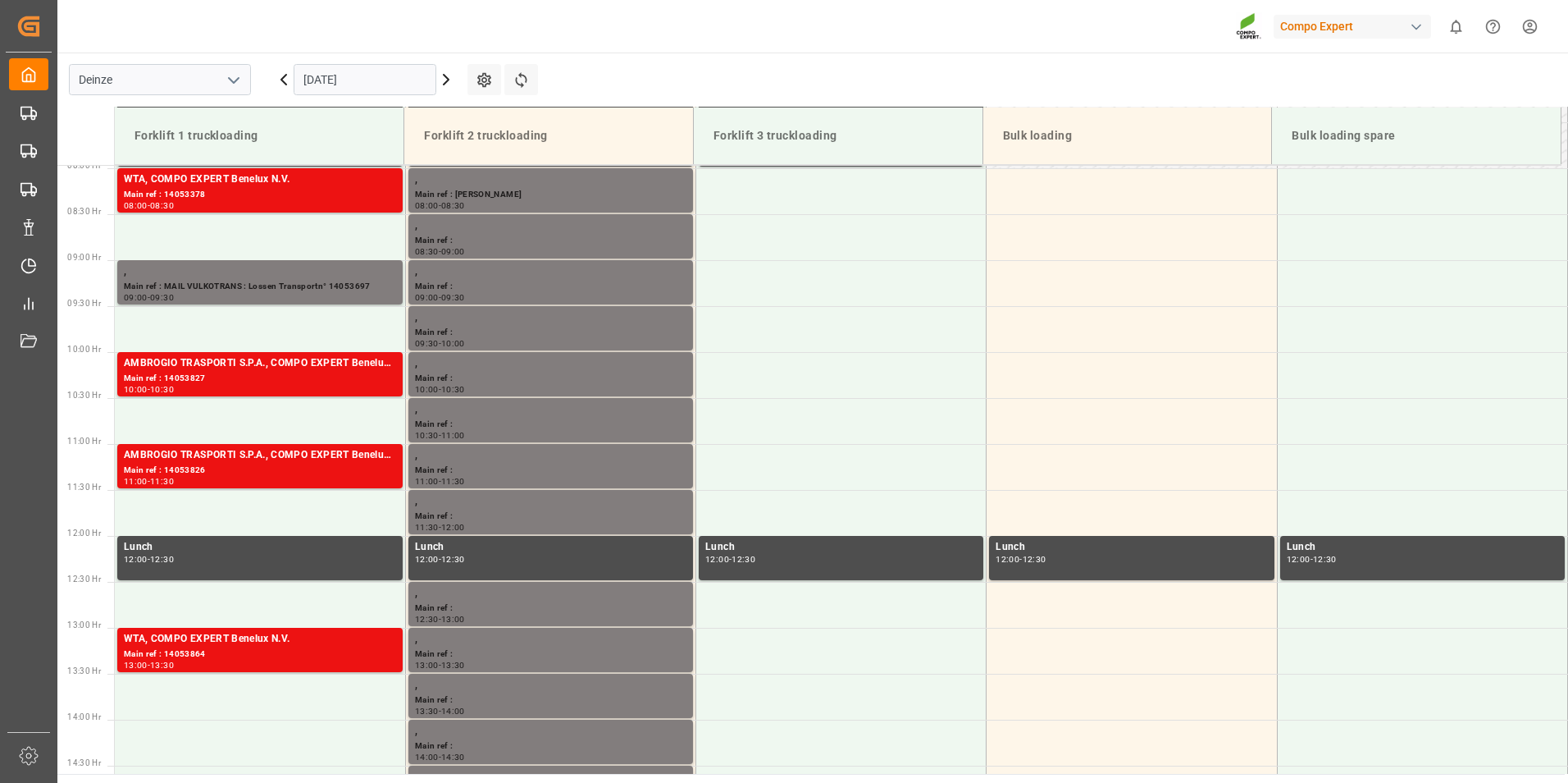
scroll to position [726, 0]
